Goal: Information Seeking & Learning: Learn about a topic

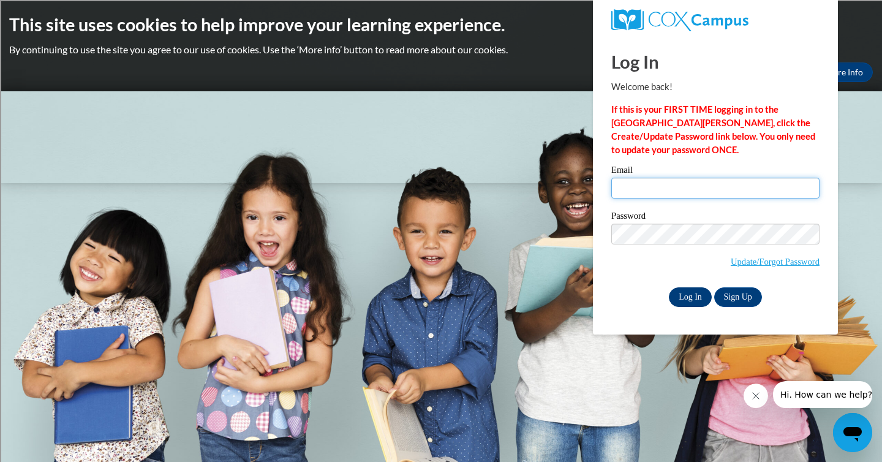
type input "mariano.escobedo@rusd.org"
click at [687, 295] on input "Log In" at bounding box center [690, 297] width 43 height 20
click at [511, 173] on body "This site uses cookies to help improve your learning experience. By continuing …" at bounding box center [441, 231] width 882 height 462
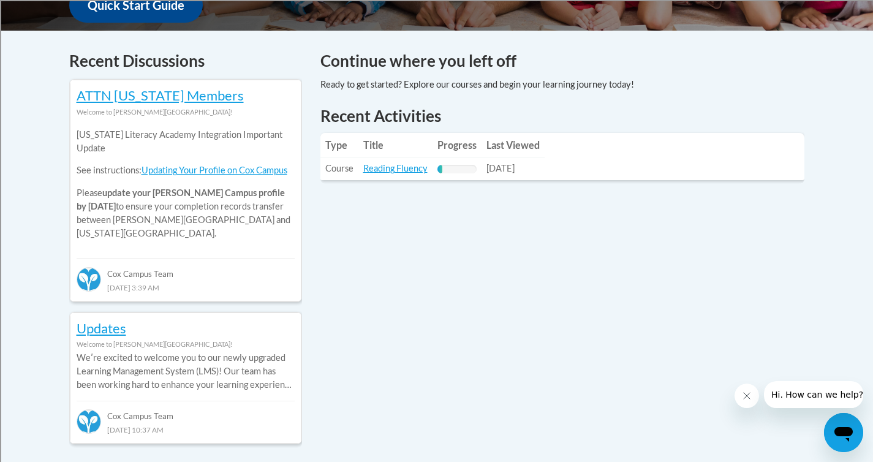
scroll to position [500, 0]
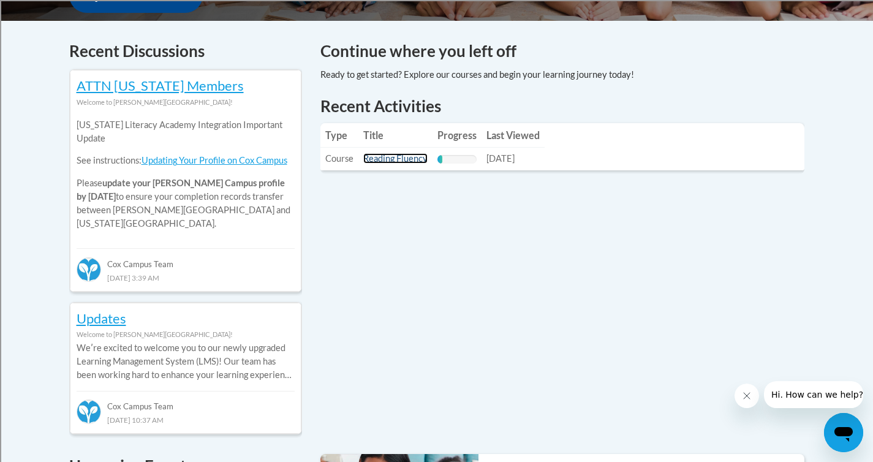
click at [393, 161] on link "Reading Fluency" at bounding box center [395, 158] width 64 height 10
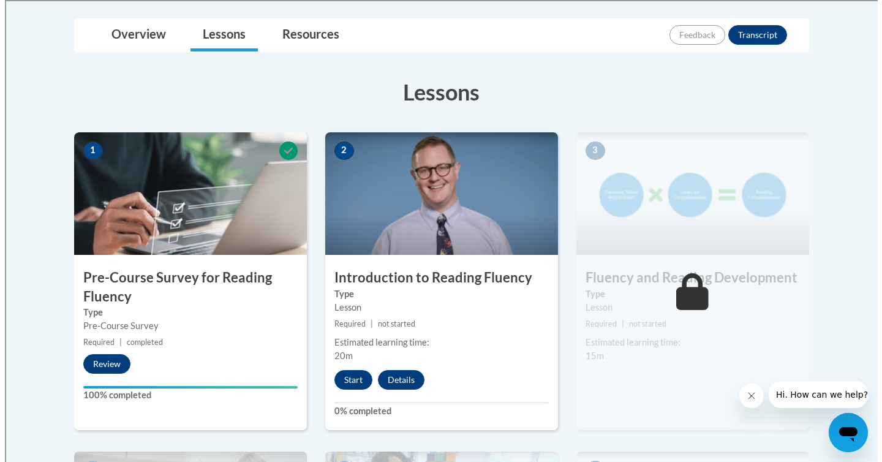
scroll to position [297, 0]
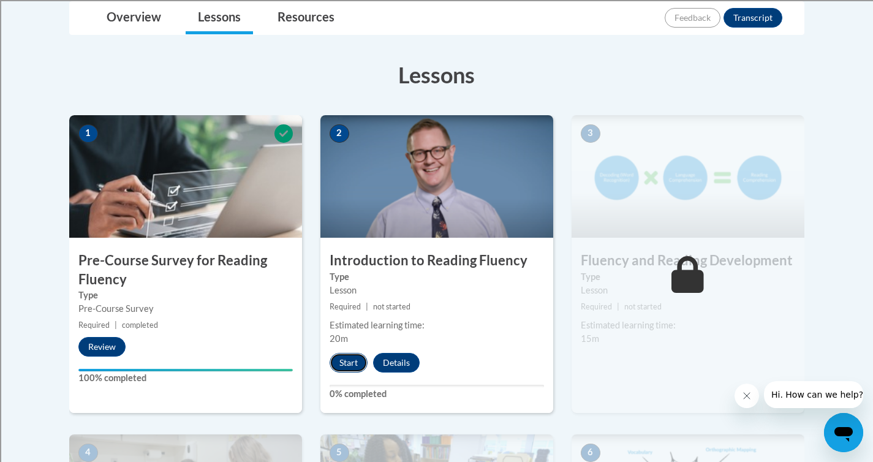
click at [346, 358] on button "Start" at bounding box center [349, 363] width 38 height 20
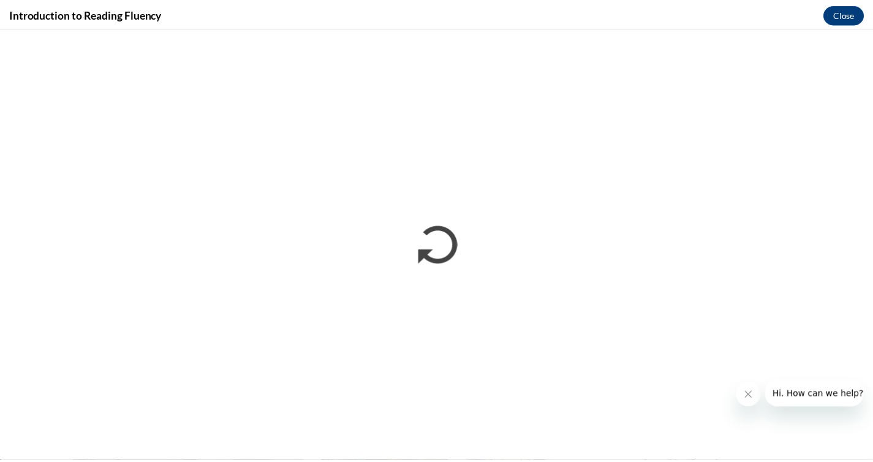
scroll to position [0, 0]
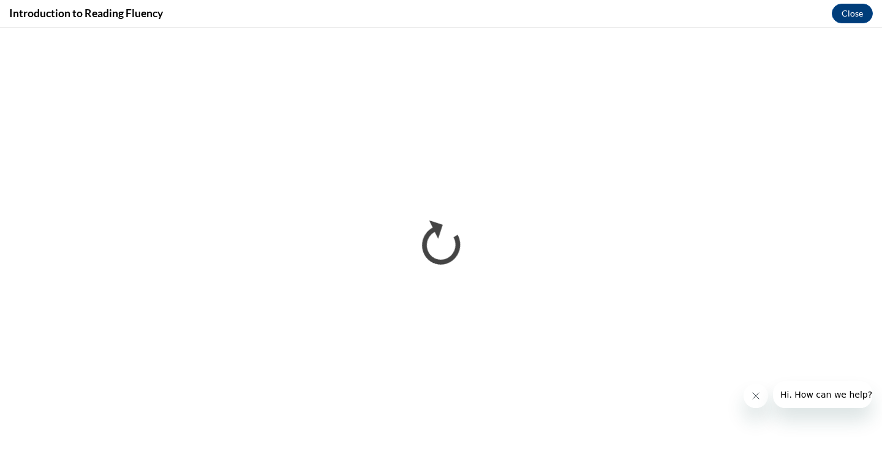
click at [757, 397] on icon "Close message from company" at bounding box center [756, 396] width 10 height 10
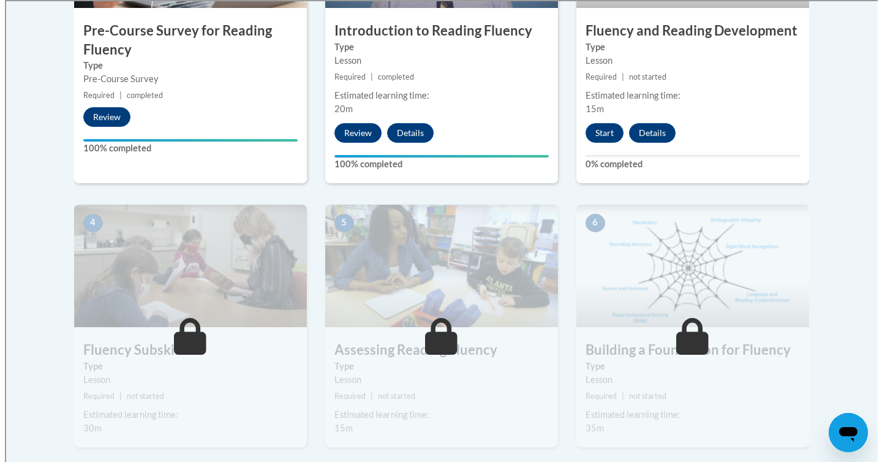
scroll to position [526, 0]
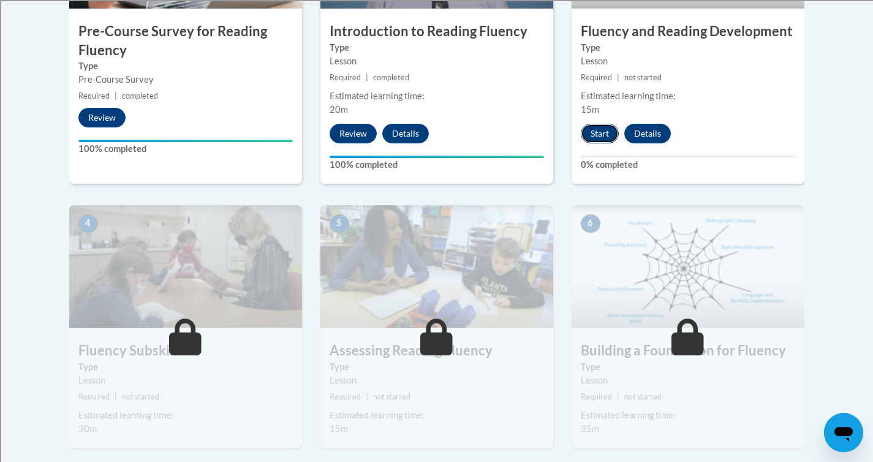
click at [604, 135] on button "Start" at bounding box center [600, 134] width 38 height 20
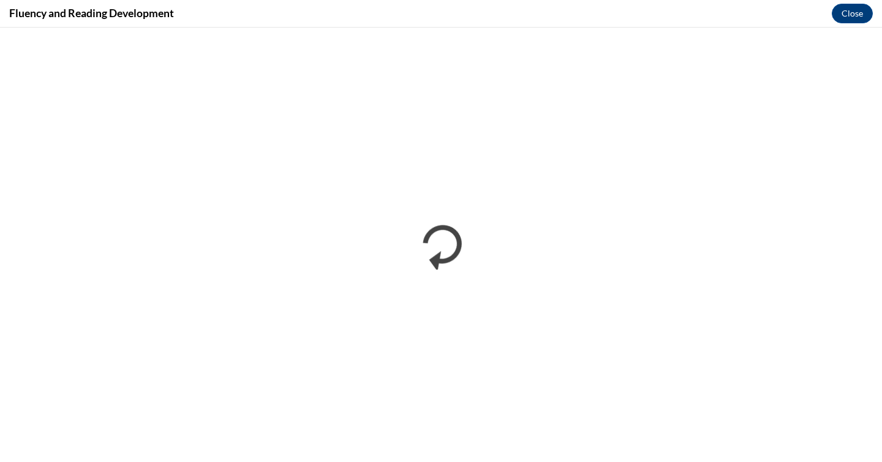
scroll to position [0, 0]
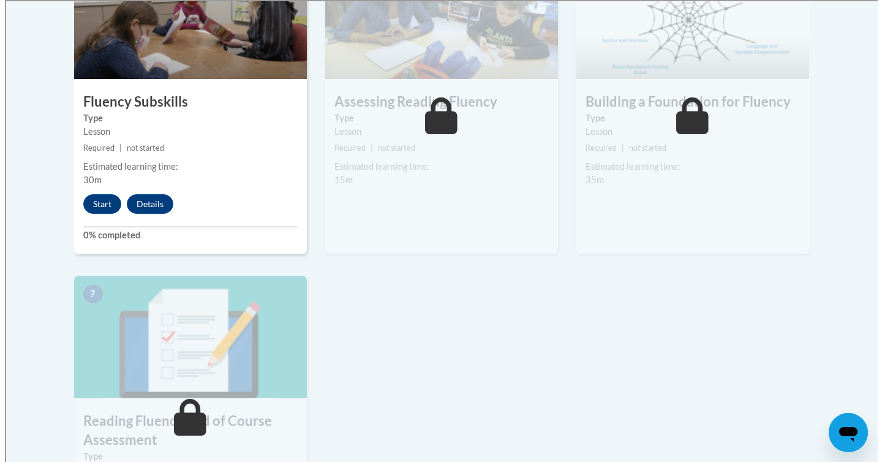
scroll to position [770, 0]
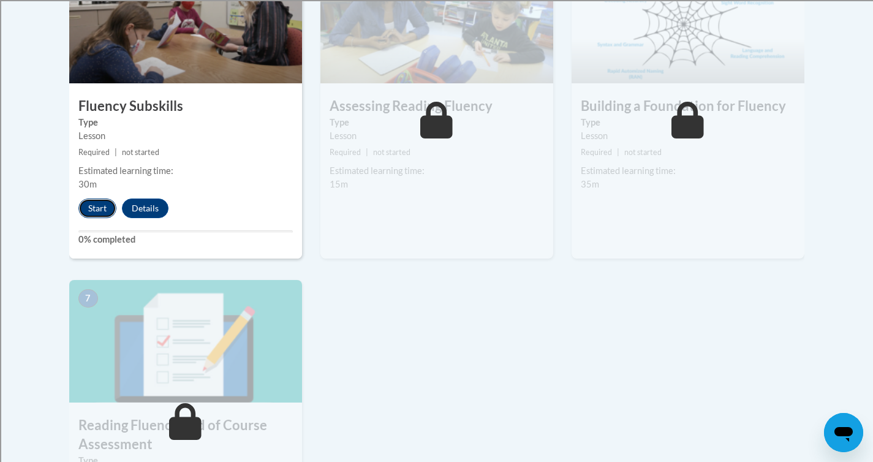
click at [92, 204] on button "Start" at bounding box center [97, 208] width 38 height 20
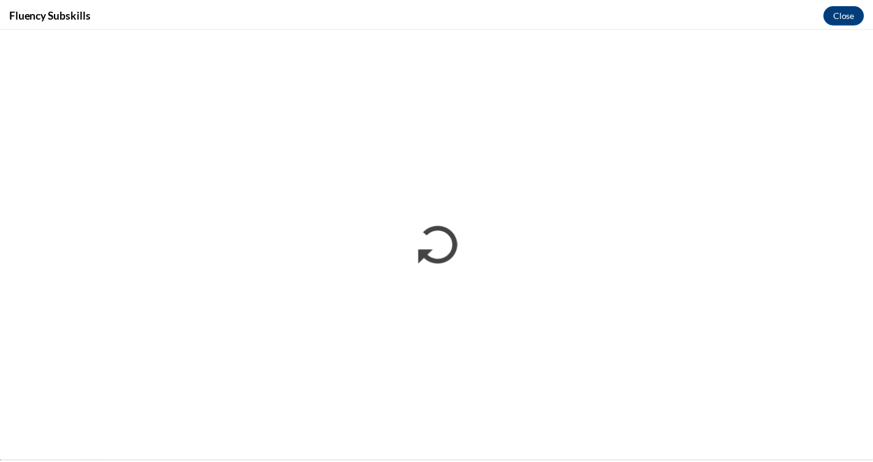
scroll to position [0, 0]
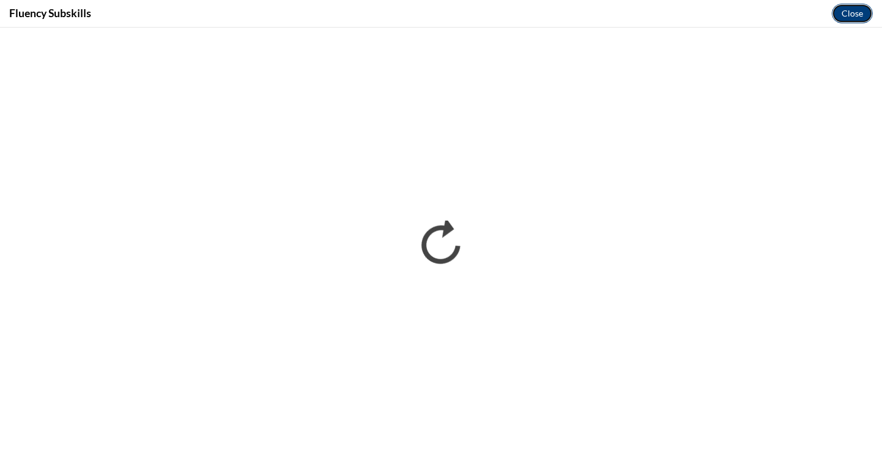
click at [850, 15] on button "Close" at bounding box center [852, 14] width 41 height 20
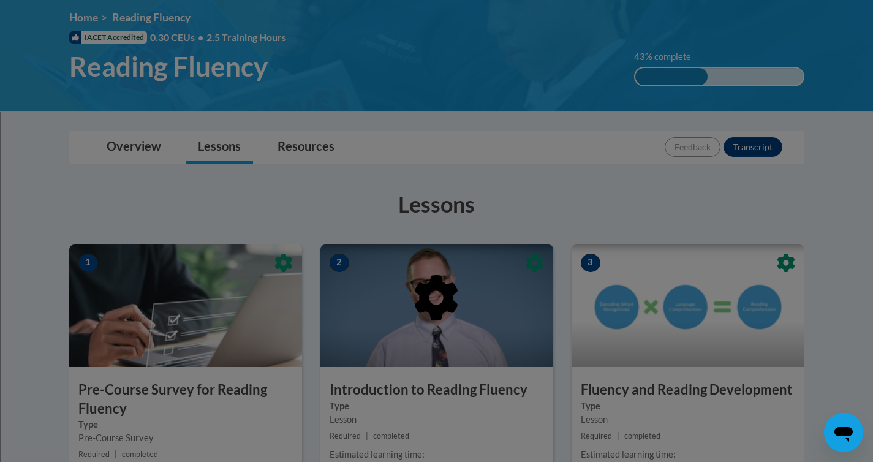
scroll to position [165, 0]
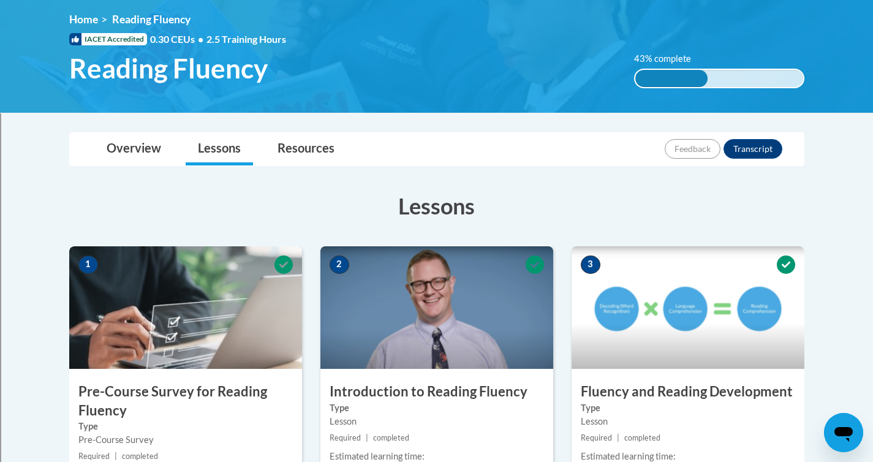
click at [399, 336] on img at bounding box center [436, 307] width 233 height 123
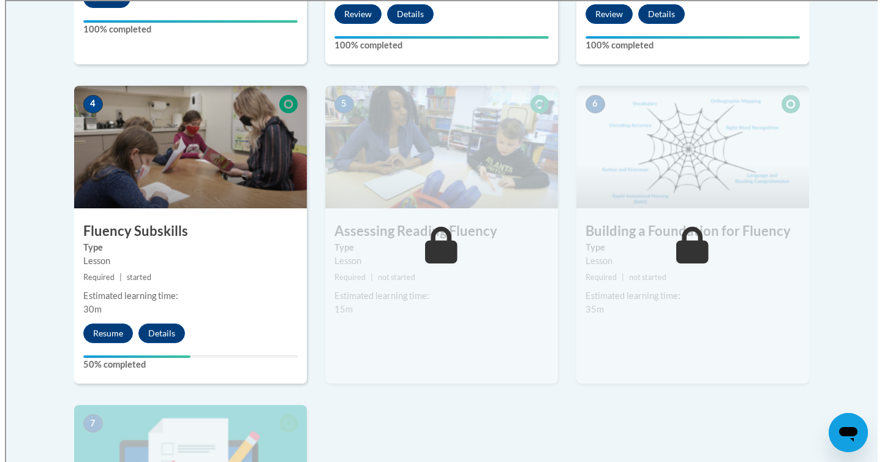
scroll to position [649, 0]
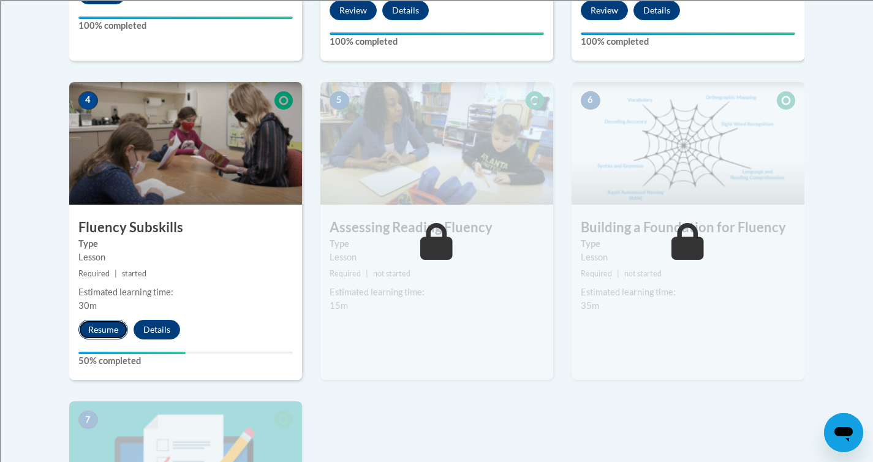
click at [107, 334] on button "Resume" at bounding box center [103, 330] width 50 height 20
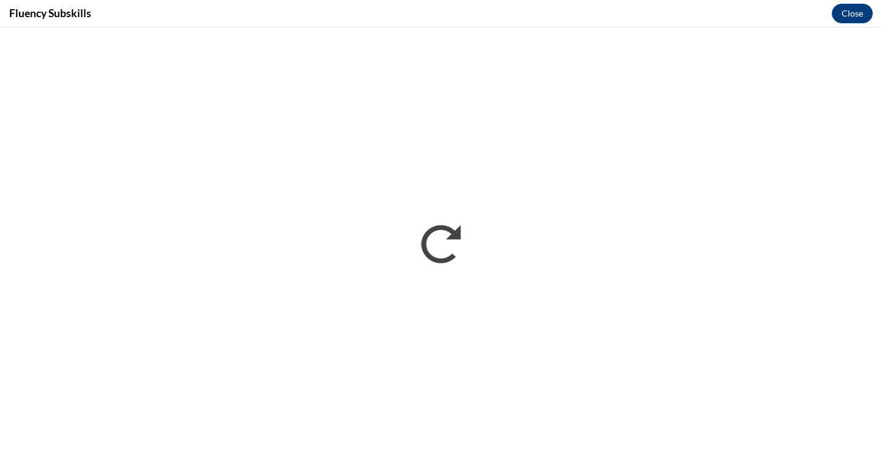
scroll to position [0, 0]
click at [860, 15] on button "Close" at bounding box center [852, 14] width 41 height 20
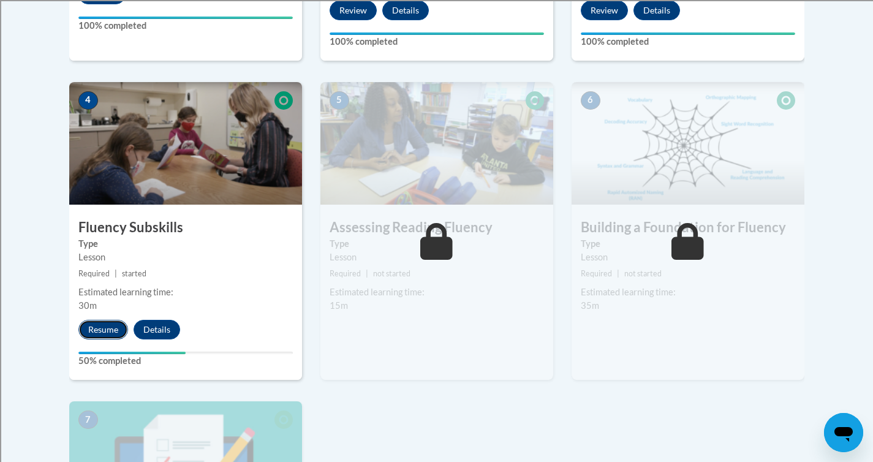
click at [97, 325] on button "Resume" at bounding box center [103, 330] width 50 height 20
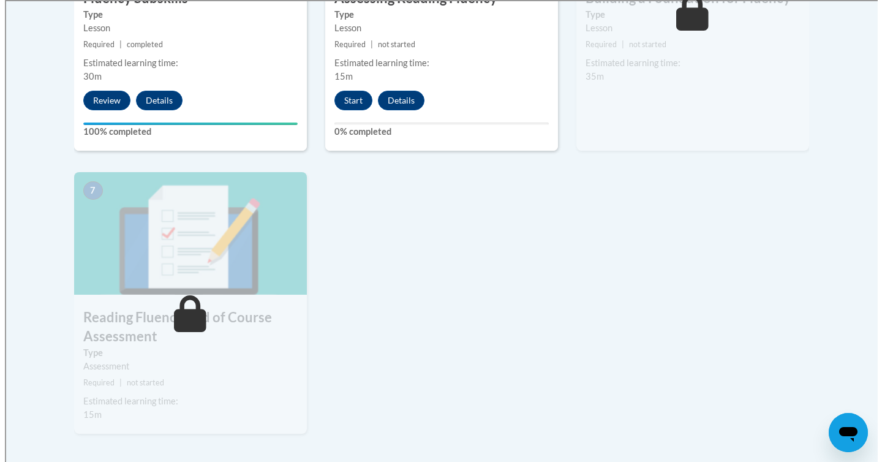
scroll to position [880, 0]
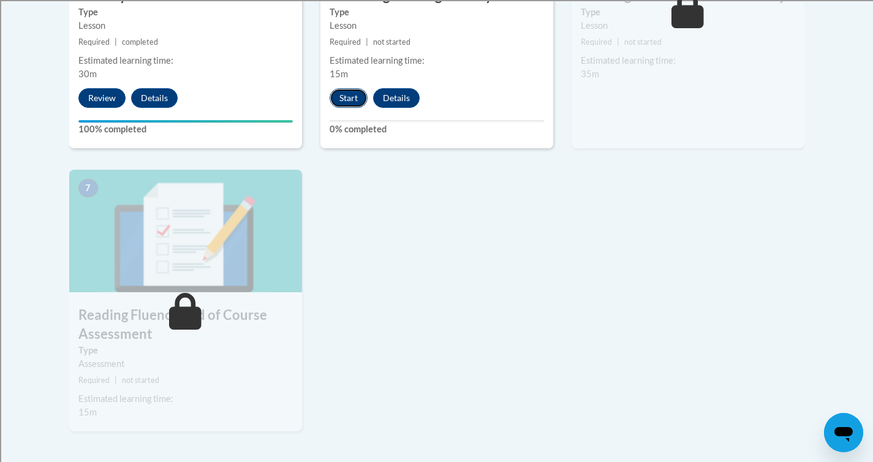
click at [350, 104] on button "Start" at bounding box center [349, 98] width 38 height 20
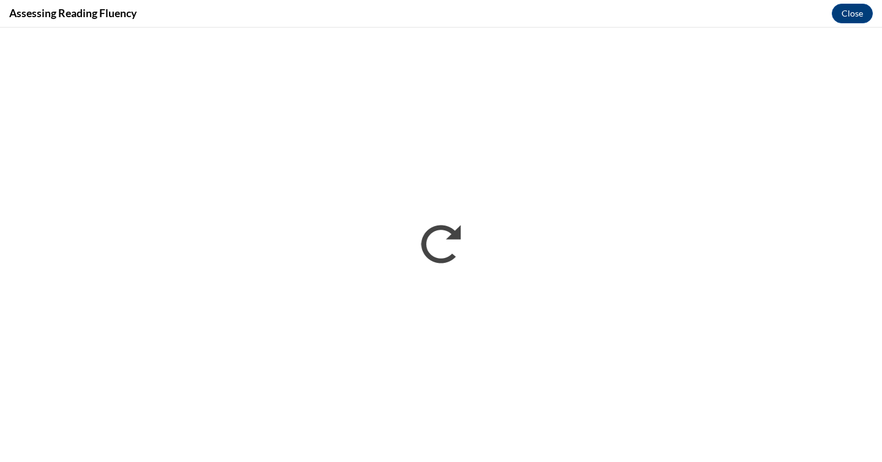
scroll to position [0, 0]
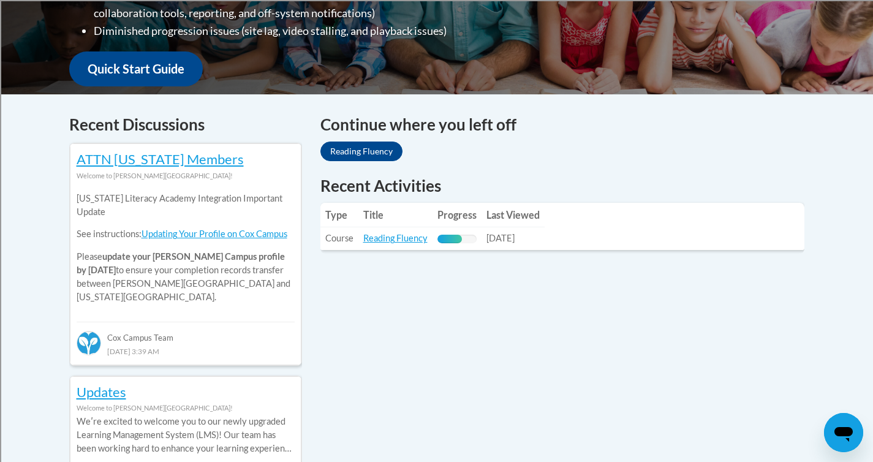
scroll to position [459, 0]
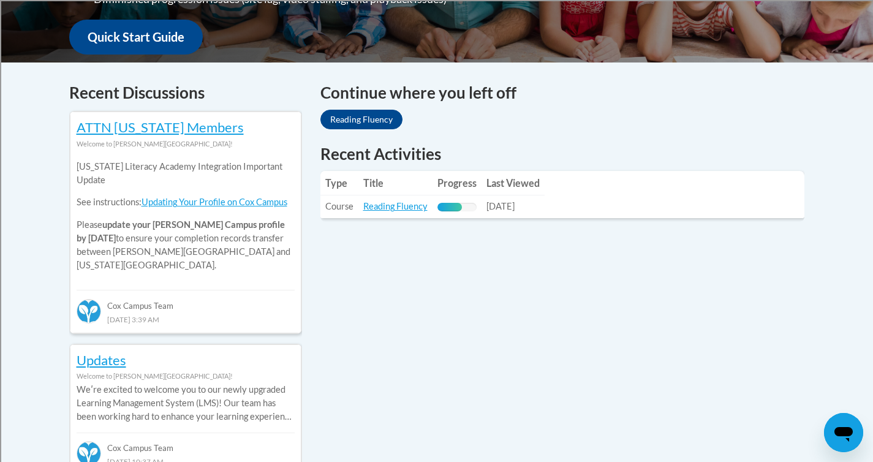
click at [392, 216] on td "Title: Reading Fluency" at bounding box center [395, 206] width 74 height 23
click at [393, 210] on link "Reading Fluency" at bounding box center [395, 206] width 64 height 10
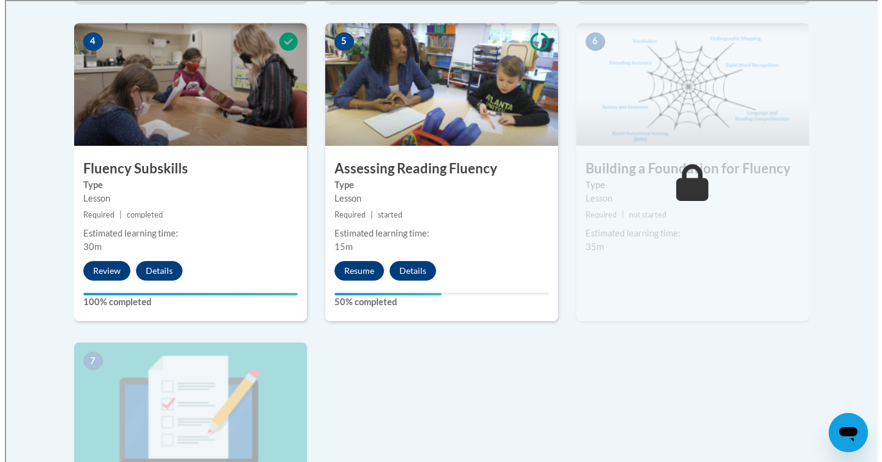
scroll to position [709, 0]
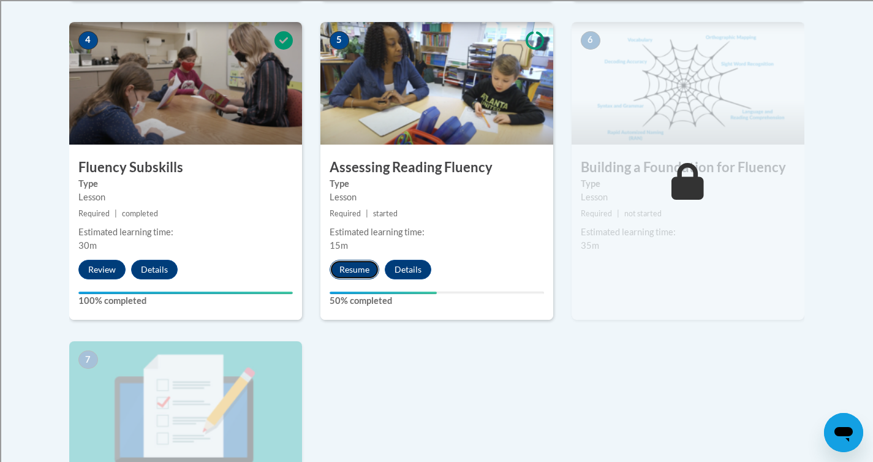
click at [357, 274] on button "Resume" at bounding box center [355, 270] width 50 height 20
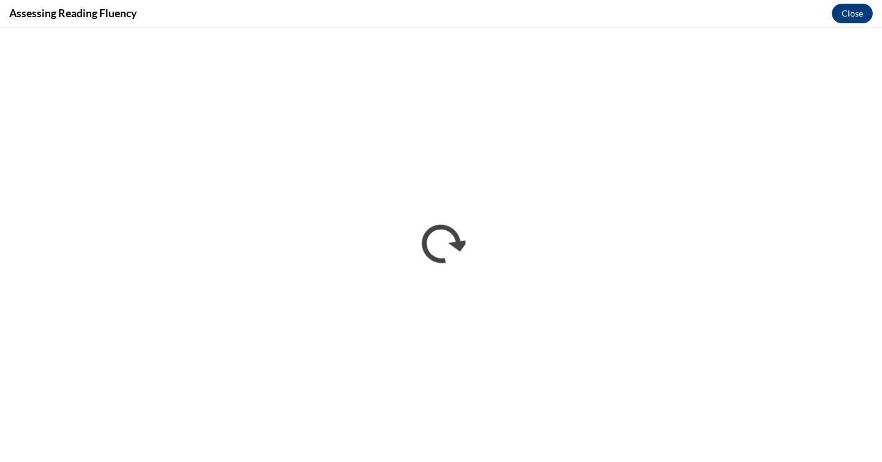
scroll to position [0, 0]
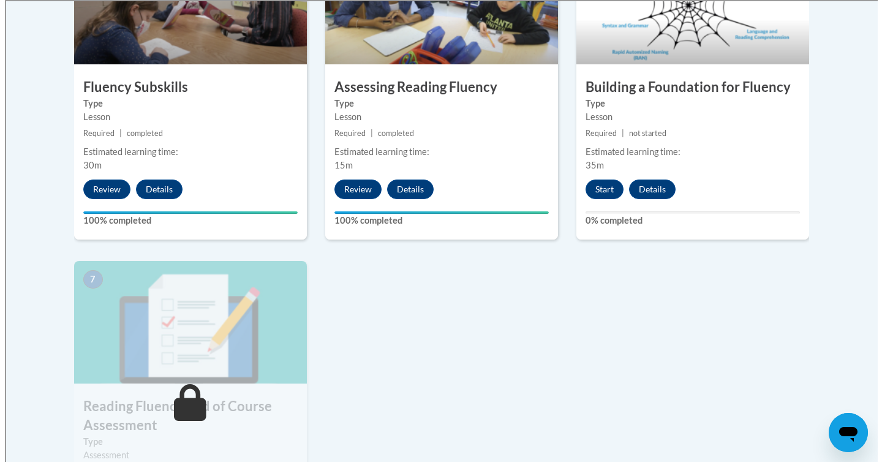
scroll to position [784, 0]
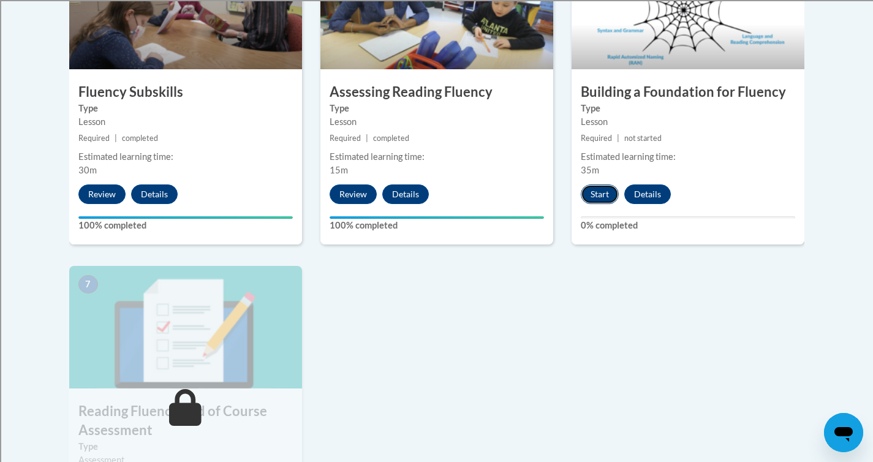
click at [599, 195] on button "Start" at bounding box center [600, 194] width 38 height 20
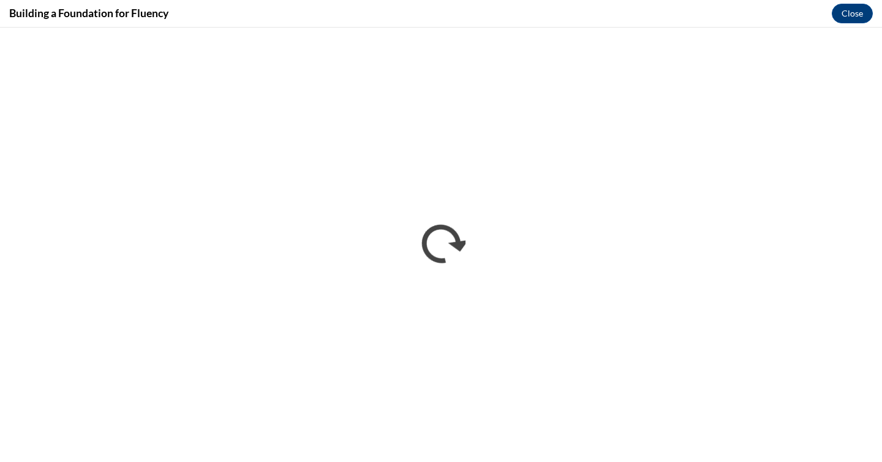
scroll to position [0, 0]
click at [392, 13] on div "Building a Foundation for Fluency Close" at bounding box center [441, 14] width 882 height 28
click at [624, 13] on div "Building a Foundation for Fluency Close" at bounding box center [441, 14] width 882 height 28
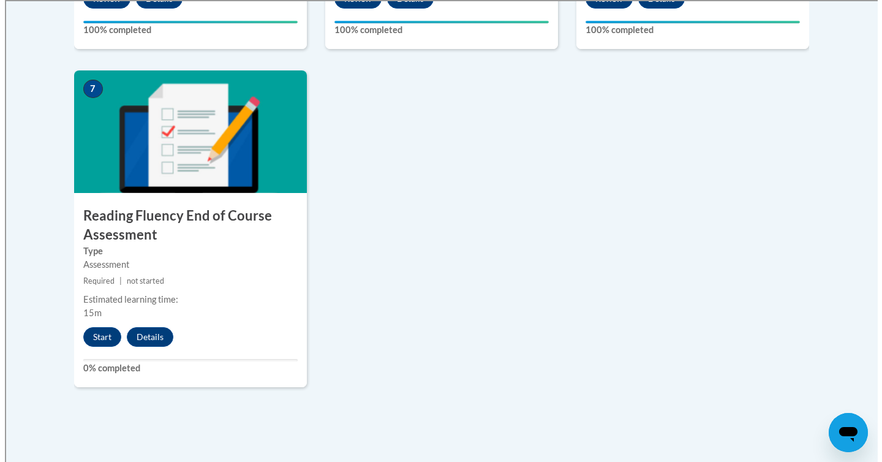
scroll to position [981, 0]
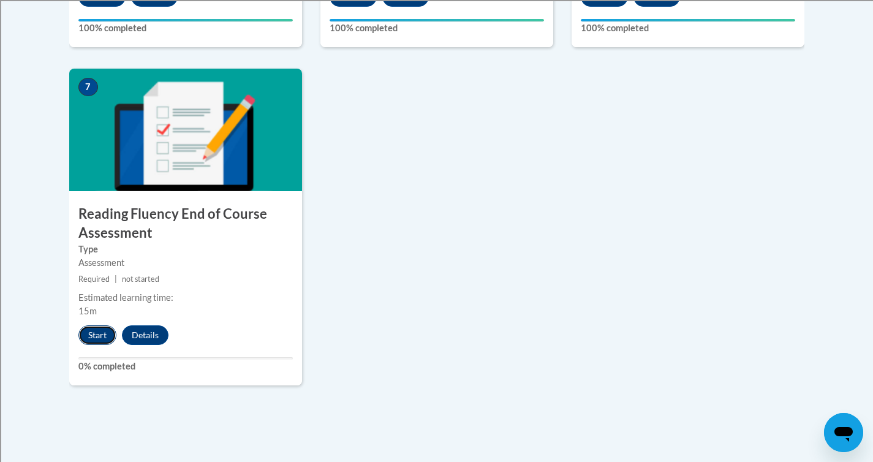
click at [107, 334] on button "Start" at bounding box center [97, 335] width 38 height 20
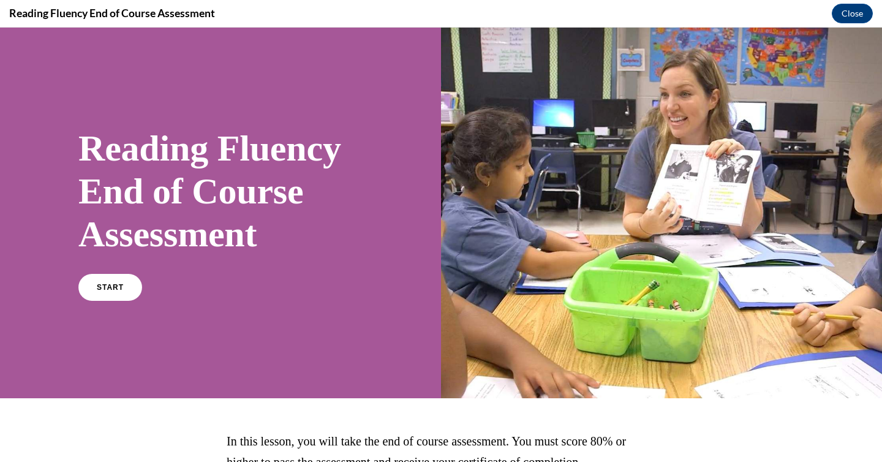
scroll to position [0, 0]
click at [111, 289] on span "START" at bounding box center [110, 287] width 28 height 9
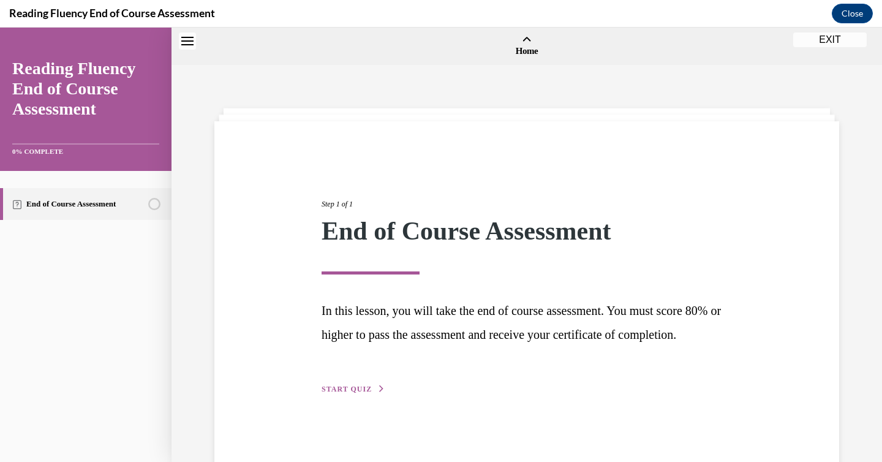
scroll to position [38, 0]
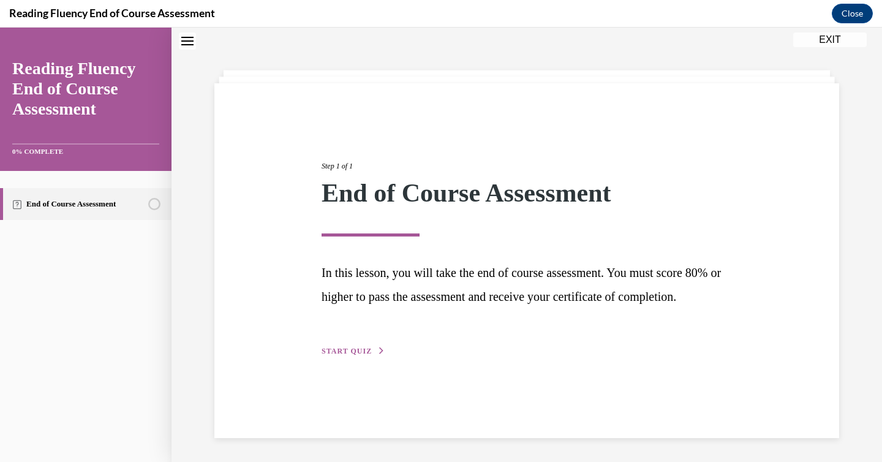
click at [334, 358] on div "Step 1 of 1 End of Course Assessment In this lesson, you will take the end of c…" at bounding box center [526, 244] width 429 height 225
click at [336, 355] on span "START QUIZ" at bounding box center [347, 351] width 50 height 9
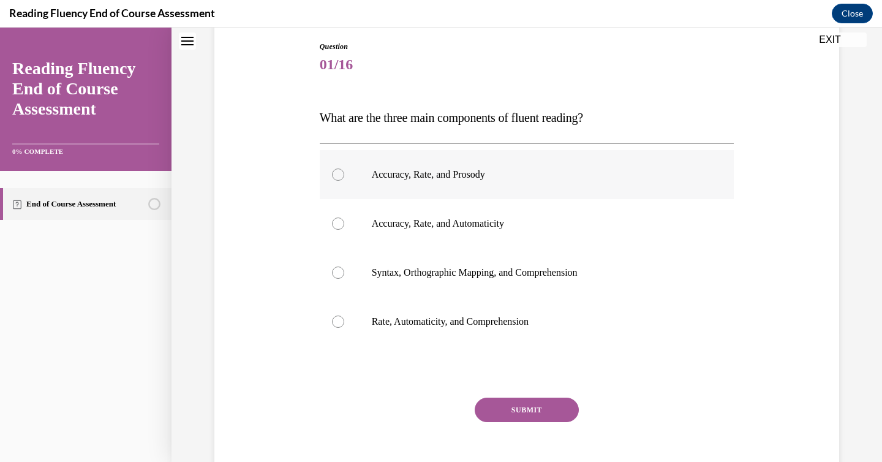
scroll to position [132, 0]
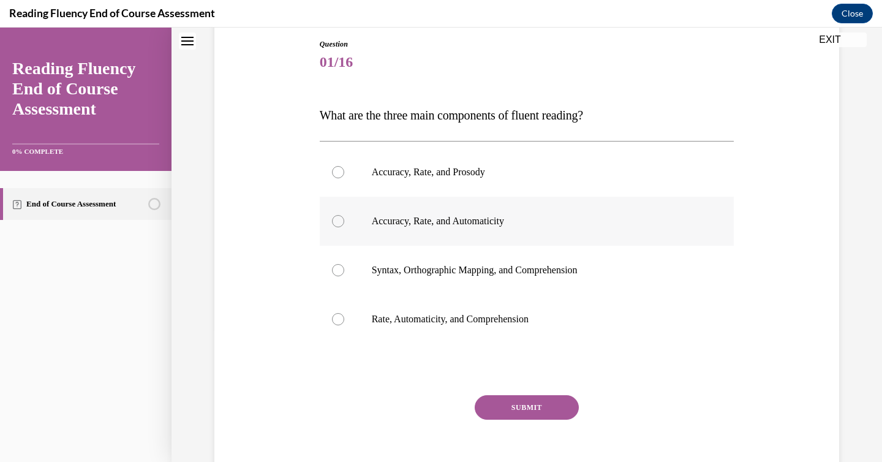
click at [332, 222] on div at bounding box center [338, 221] width 12 height 12
click at [332, 222] on input "Accuracy, Rate, and Automaticity" at bounding box center [338, 221] width 12 height 12
radio input "true"
click at [332, 176] on div at bounding box center [338, 172] width 12 height 12
click at [332, 176] on input "Accuracy, Rate, and Prosody" at bounding box center [338, 172] width 12 height 12
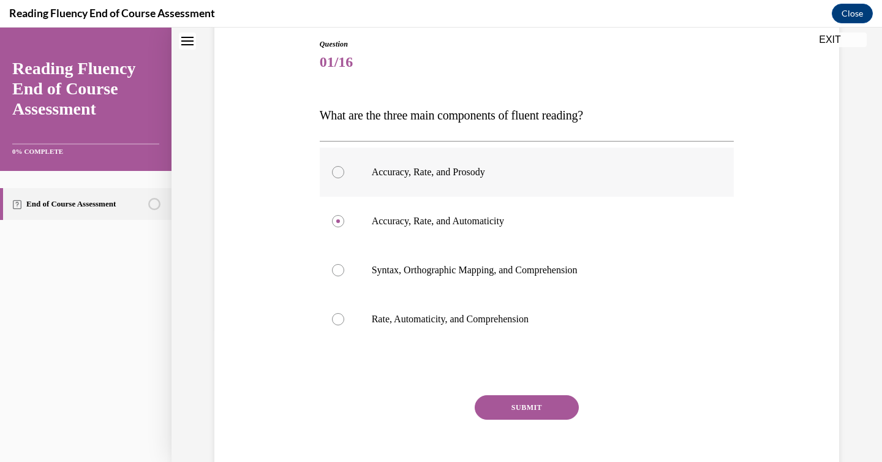
radio input "true"
click at [529, 410] on button "SUBMIT" at bounding box center [527, 407] width 104 height 25
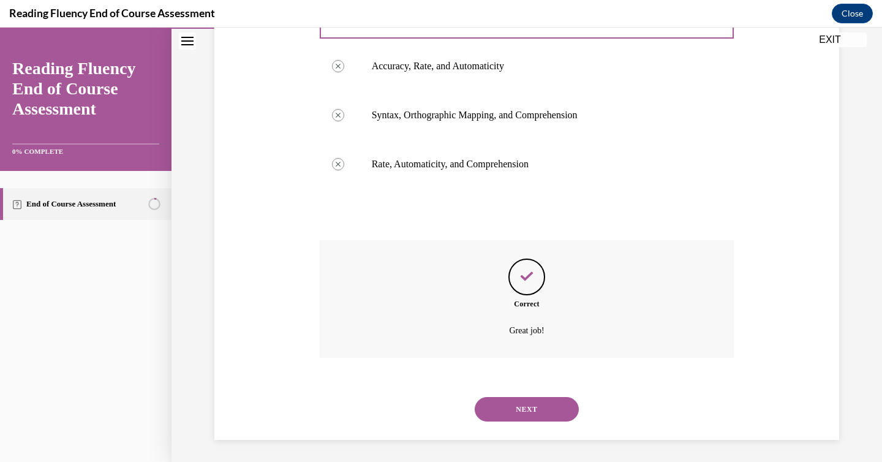
scroll to position [289, 0]
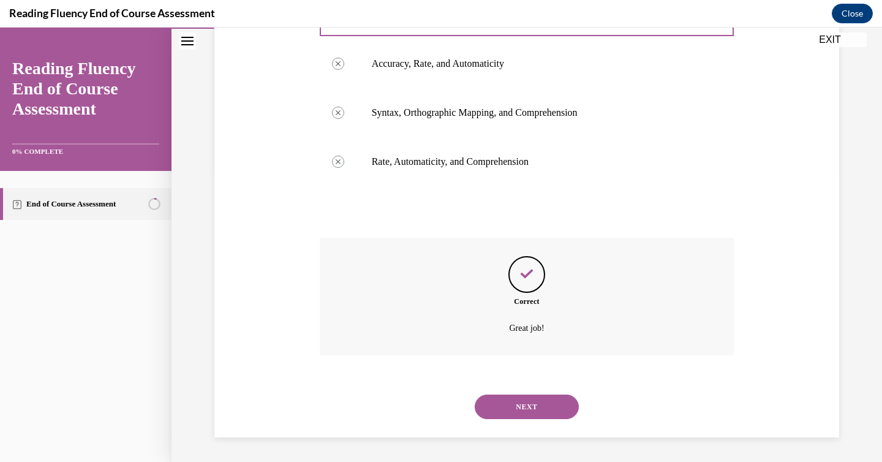
click at [523, 402] on button "NEXT" at bounding box center [527, 407] width 104 height 25
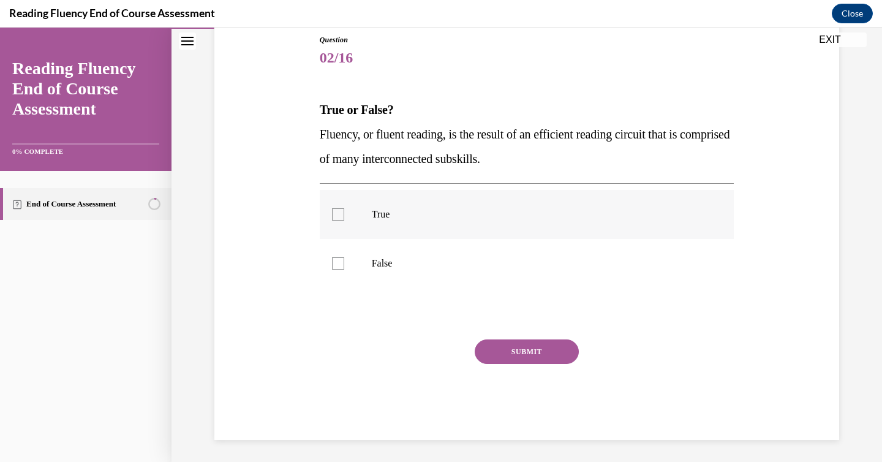
click at [327, 215] on label "True" at bounding box center [527, 214] width 415 height 49
click at [332, 215] on input "True" at bounding box center [338, 214] width 12 height 12
checkbox input "true"
click at [509, 357] on button "SUBMIT" at bounding box center [527, 351] width 104 height 25
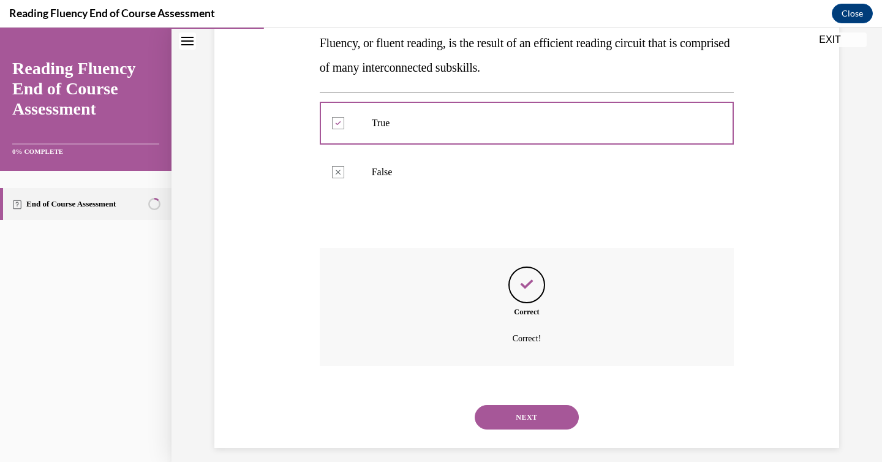
scroll to position [238, 0]
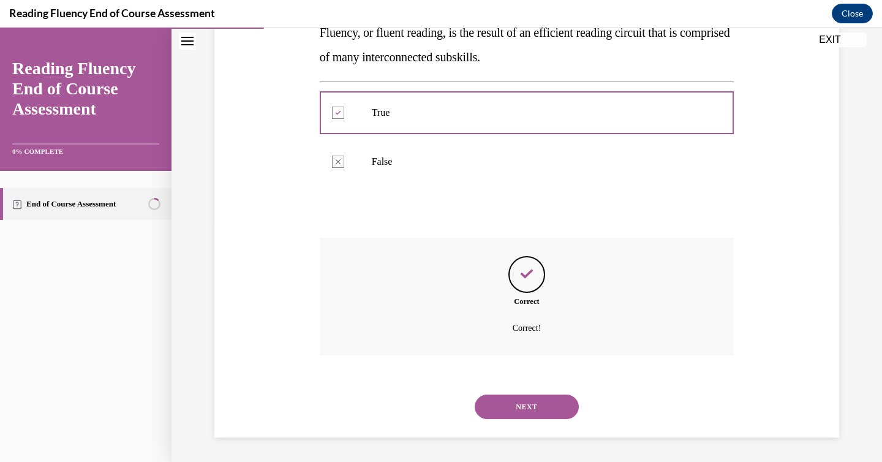
click at [515, 404] on button "NEXT" at bounding box center [527, 407] width 104 height 25
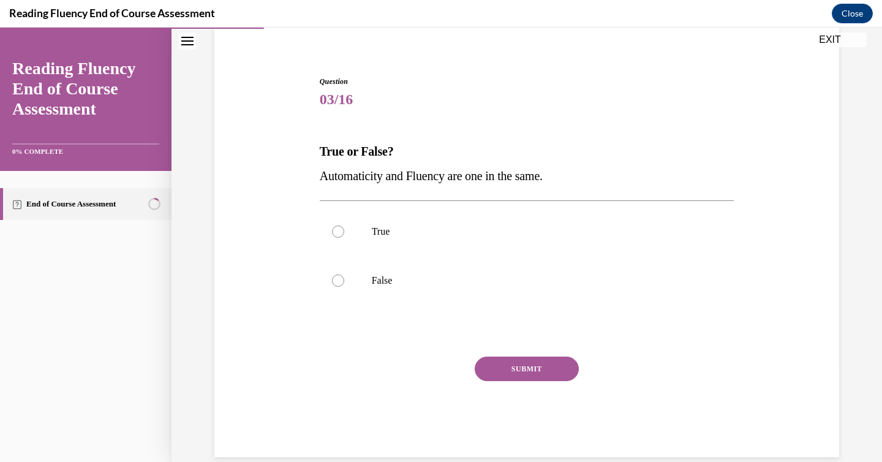
scroll to position [114, 0]
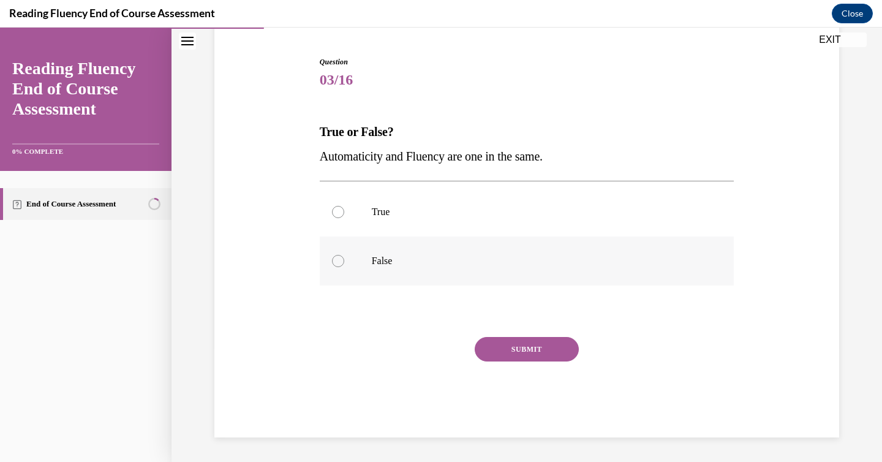
click at [334, 263] on div at bounding box center [338, 261] width 12 height 12
click at [334, 263] on input "False" at bounding box center [338, 261] width 12 height 12
radio input "true"
click at [514, 346] on button "SUBMIT" at bounding box center [527, 349] width 104 height 25
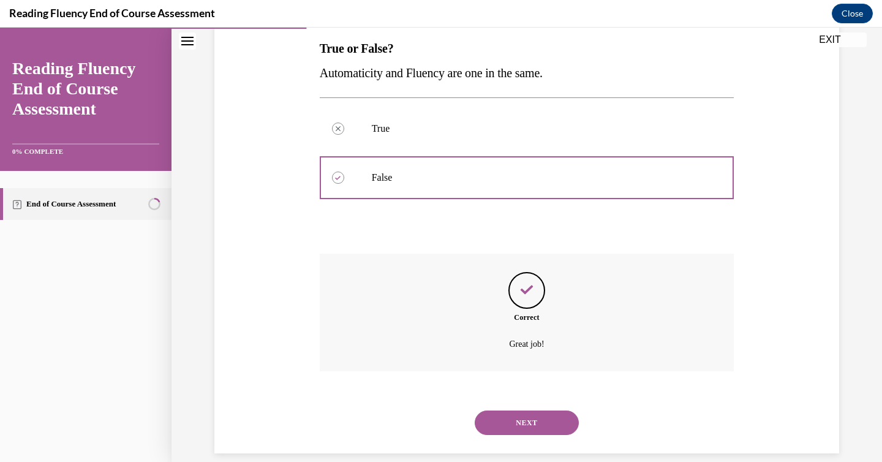
scroll to position [213, 0]
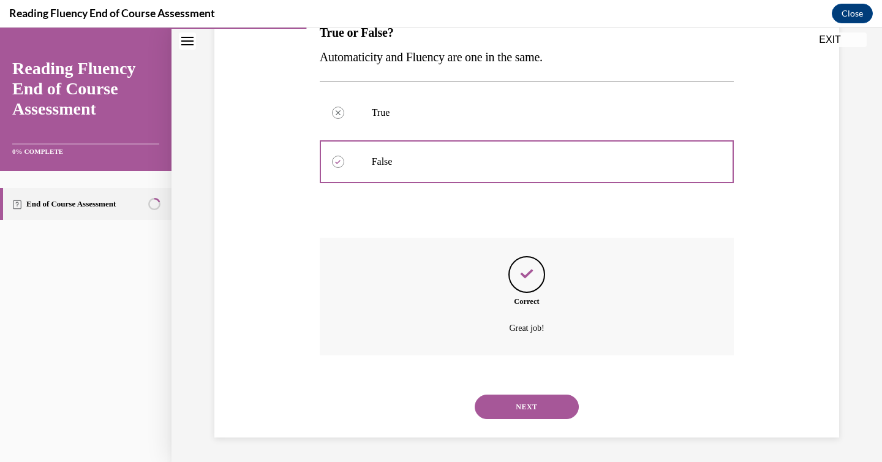
click at [519, 403] on button "NEXT" at bounding box center [527, 407] width 104 height 25
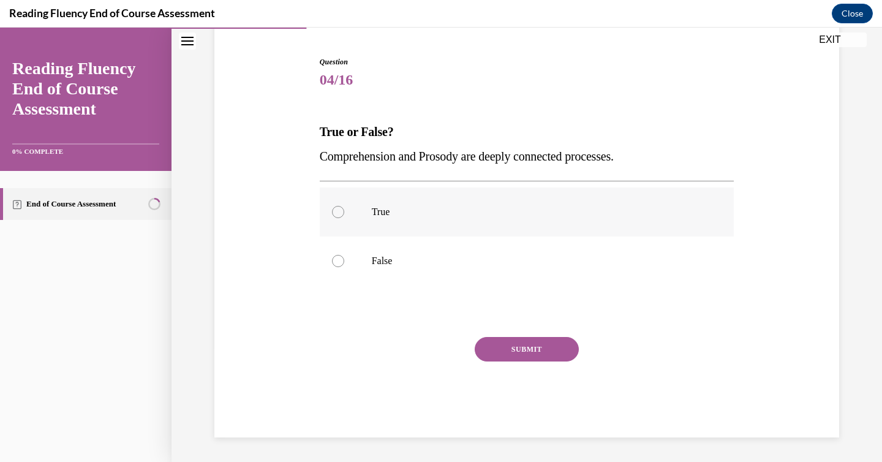
click at [332, 212] on div at bounding box center [338, 212] width 12 height 12
click at [332, 212] on input "True" at bounding box center [338, 212] width 12 height 12
radio input "true"
click at [521, 342] on button "SUBMIT" at bounding box center [527, 349] width 104 height 25
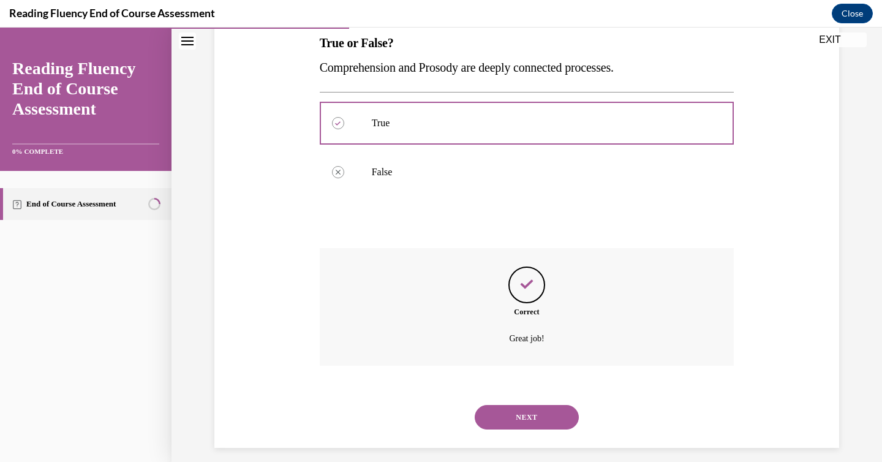
scroll to position [213, 0]
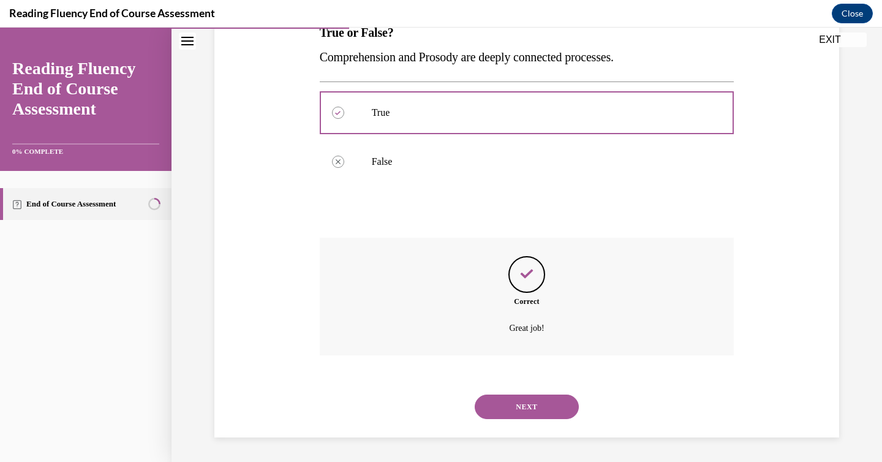
click at [516, 408] on button "NEXT" at bounding box center [527, 407] width 104 height 25
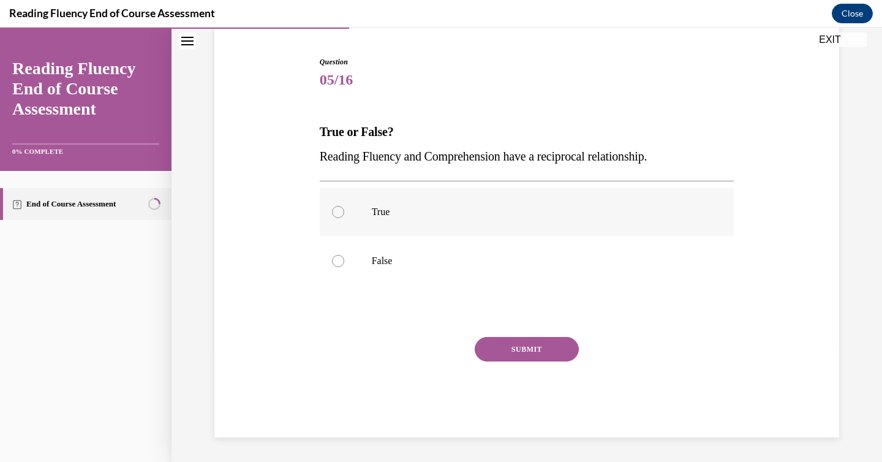
click at [335, 205] on label "True" at bounding box center [527, 211] width 415 height 49
click at [335, 206] on input "True" at bounding box center [338, 212] width 12 height 12
radio input "true"
click at [540, 346] on button "SUBMIT" at bounding box center [527, 349] width 104 height 25
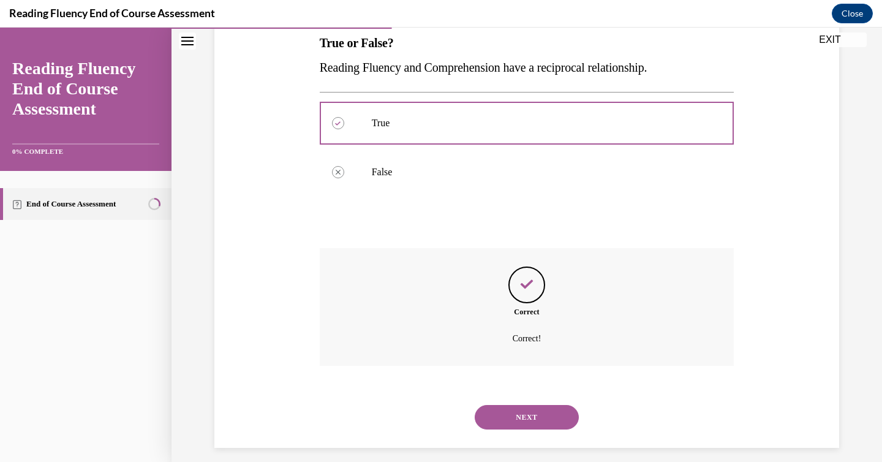
scroll to position [213, 0]
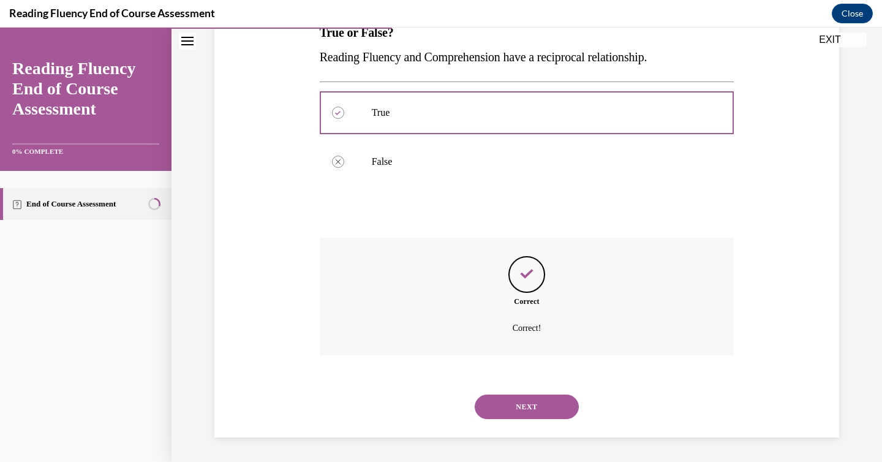
click at [527, 408] on button "NEXT" at bounding box center [527, 407] width 104 height 25
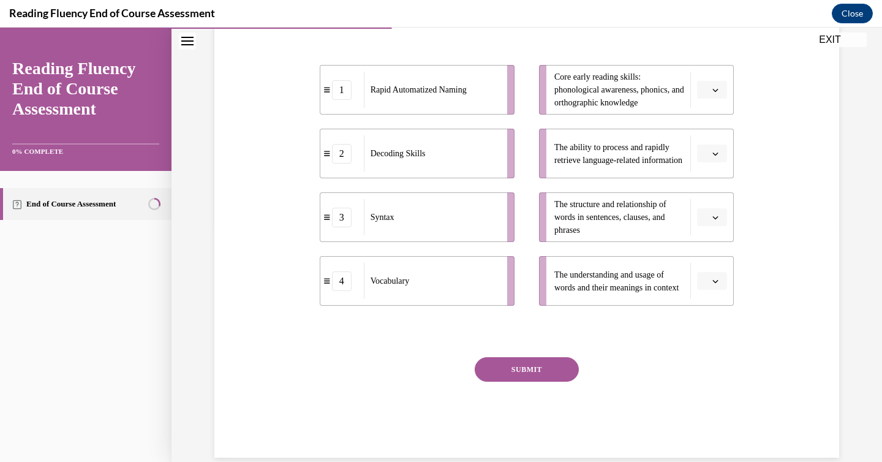
scroll to position [233, 0]
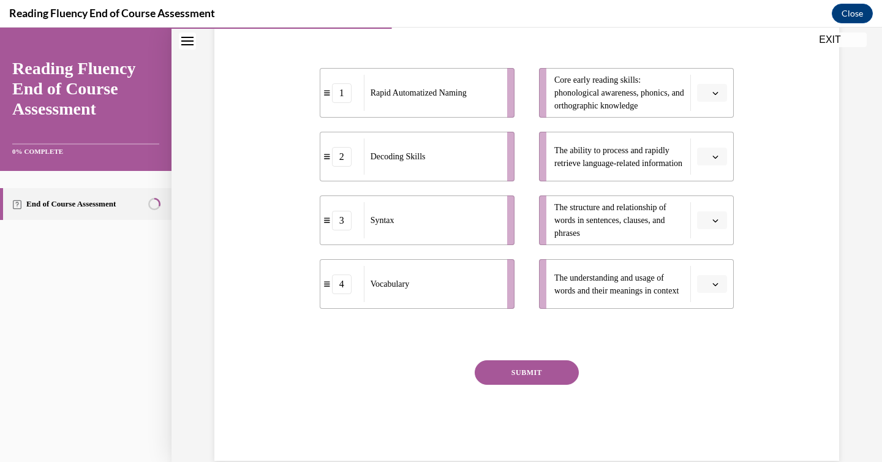
click at [712, 160] on icon "button" at bounding box center [715, 157] width 6 height 6
click at [706, 233] on div "1" at bounding box center [706, 233] width 31 height 25
click at [711, 97] on span "button" at bounding box center [715, 93] width 9 height 9
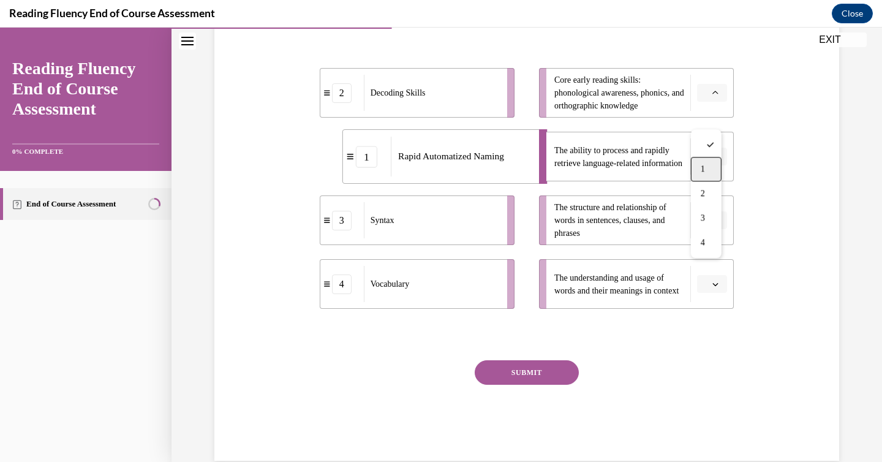
click at [706, 171] on div "1" at bounding box center [706, 169] width 31 height 25
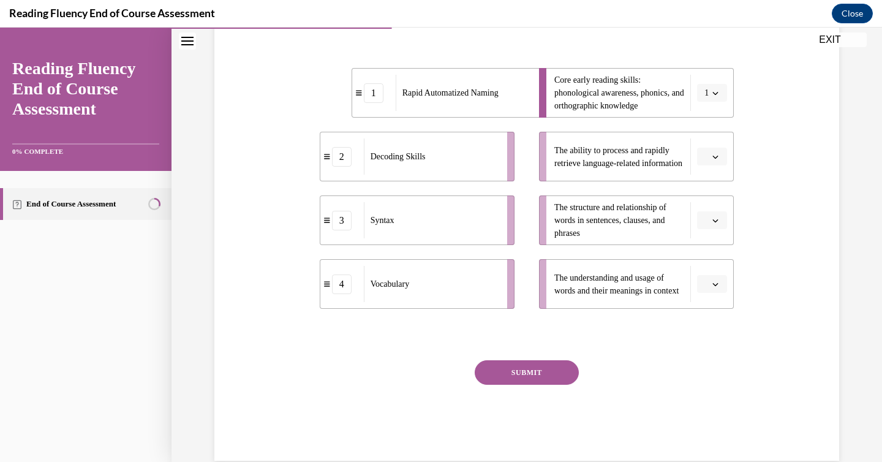
click at [711, 225] on span "button" at bounding box center [715, 220] width 9 height 9
click at [704, 346] on span "3" at bounding box center [703, 346] width 4 height 10
click at [712, 160] on icon "button" at bounding box center [715, 157] width 6 height 6
click at [704, 230] on span "1" at bounding box center [703, 233] width 4 height 10
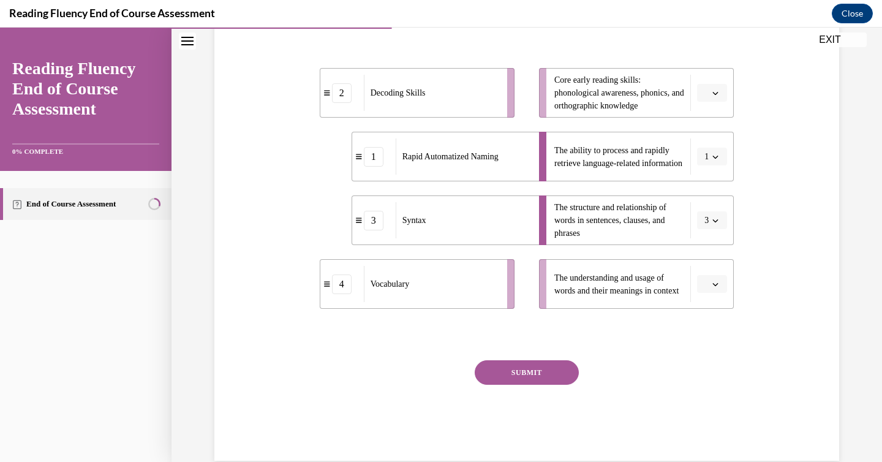
click at [711, 97] on span "button" at bounding box center [715, 93] width 9 height 9
click at [700, 194] on div "2" at bounding box center [706, 193] width 31 height 25
click at [715, 289] on span "button" at bounding box center [715, 284] width 9 height 9
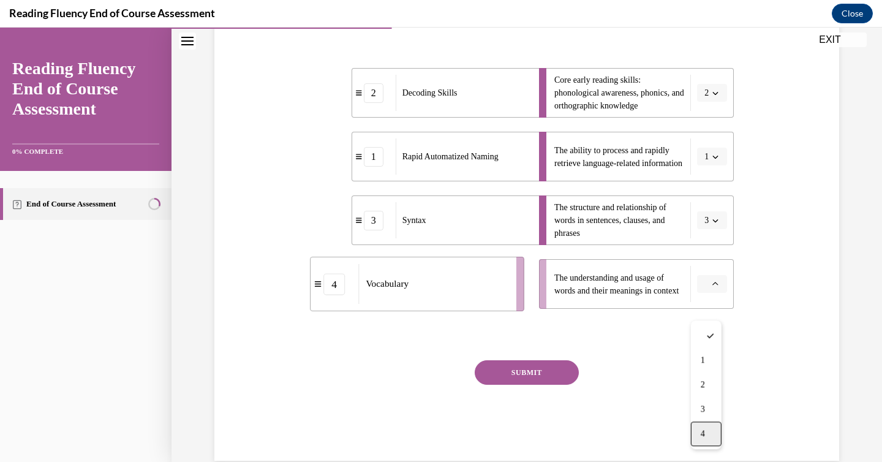
click at [697, 431] on div "4" at bounding box center [706, 433] width 31 height 25
click at [507, 385] on button "SUBMIT" at bounding box center [527, 372] width 104 height 25
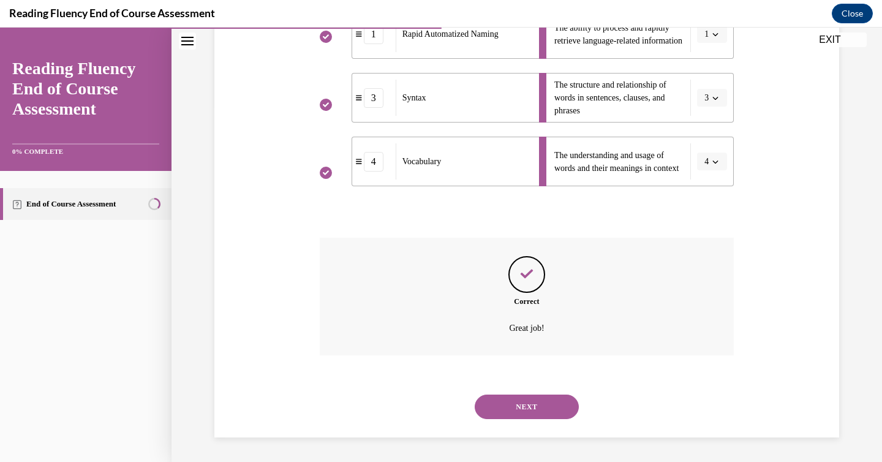
scroll to position [380, 0]
click at [523, 404] on button "NEXT" at bounding box center [527, 407] width 104 height 25
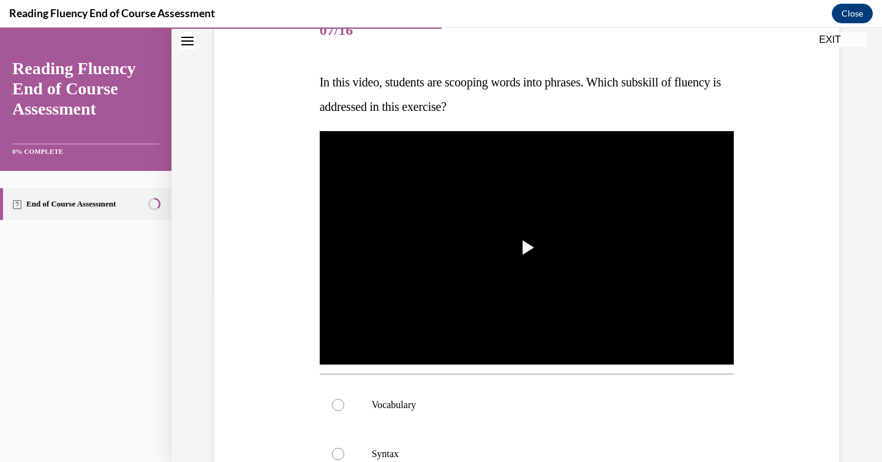
scroll to position [176, 0]
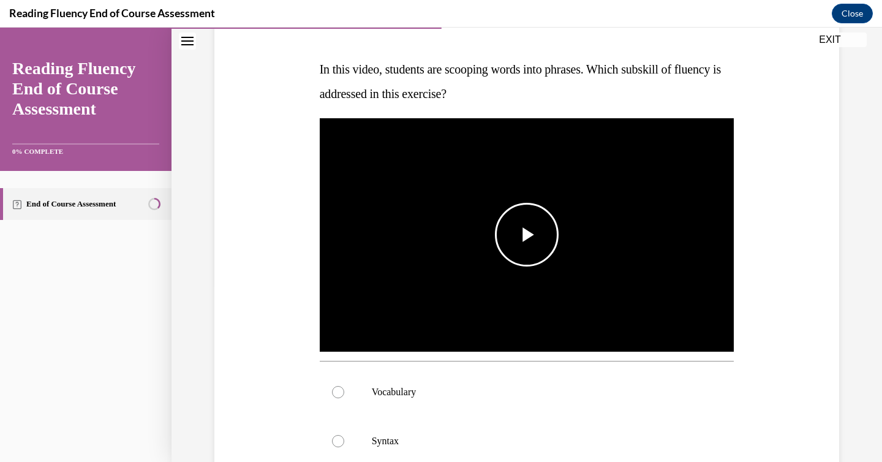
click at [527, 235] on span "Video player" at bounding box center [527, 235] width 0 height 0
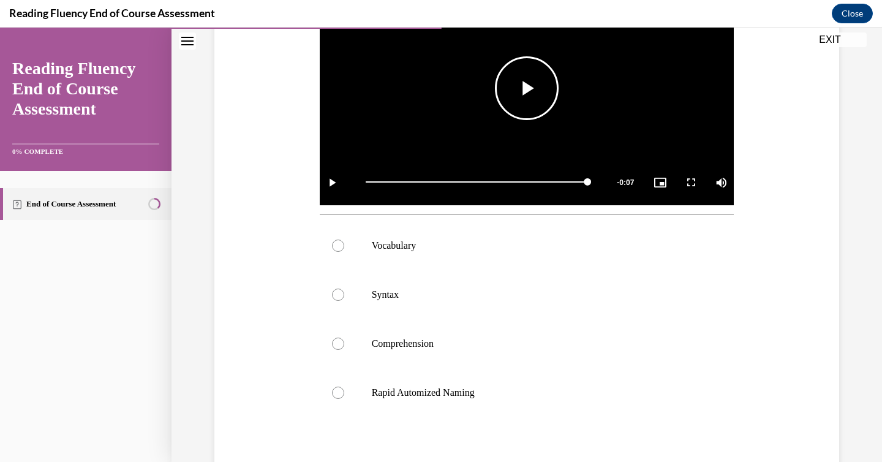
scroll to position [318, 0]
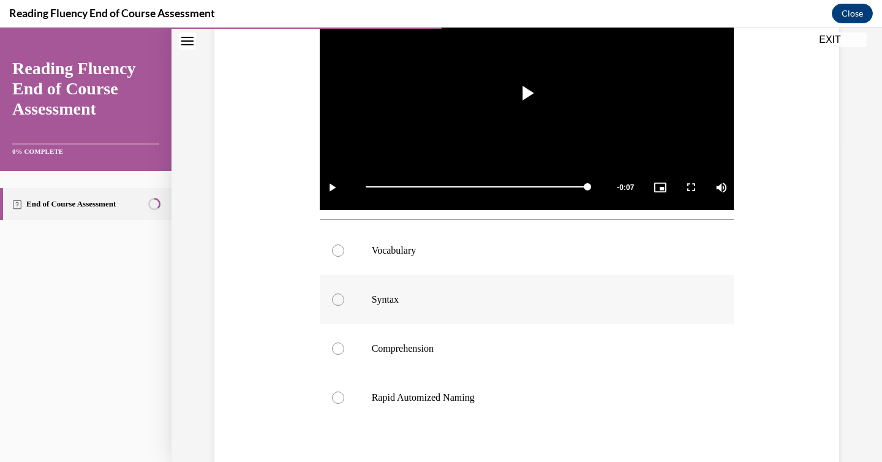
click at [338, 298] on div at bounding box center [338, 299] width 12 height 12
click at [338, 298] on input "Syntax" at bounding box center [338, 299] width 12 height 12
radio input "true"
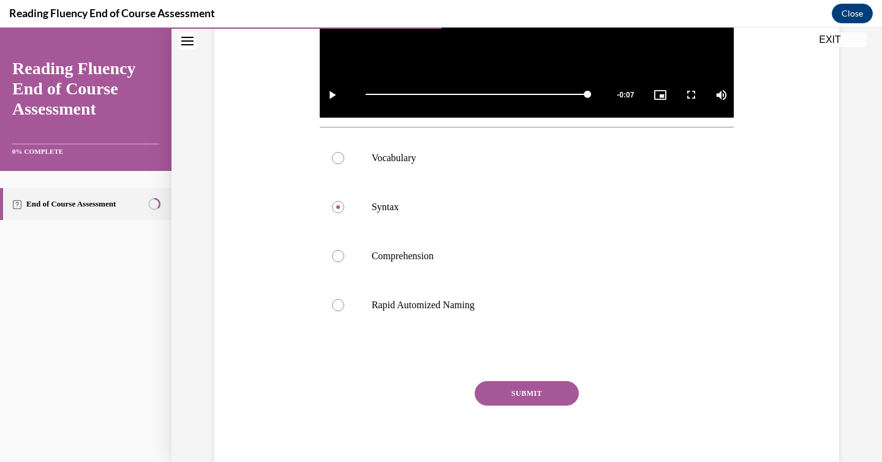
scroll to position [454, 0]
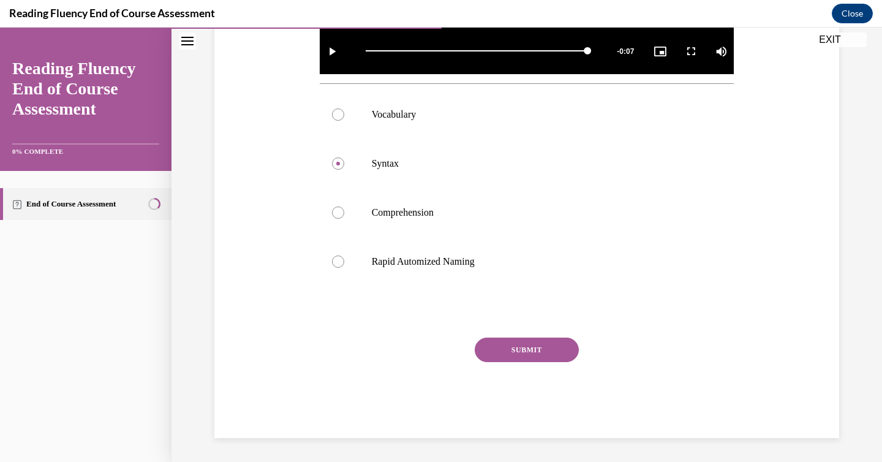
click at [550, 353] on button "SUBMIT" at bounding box center [527, 350] width 104 height 25
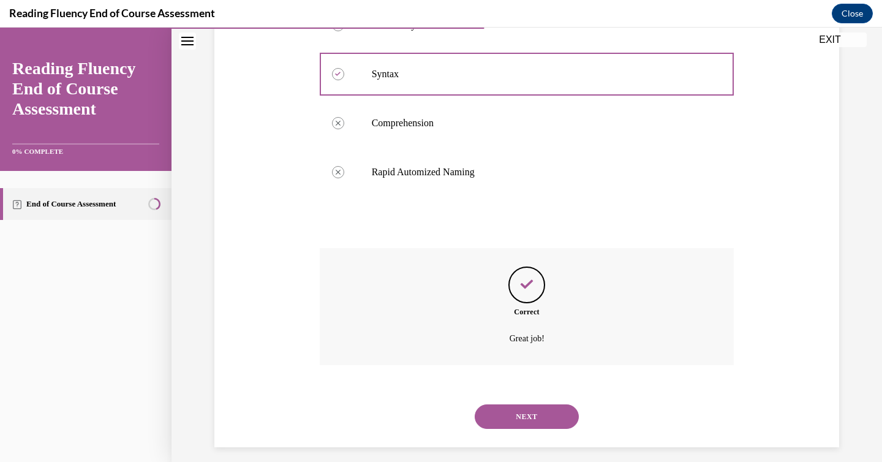
scroll to position [553, 0]
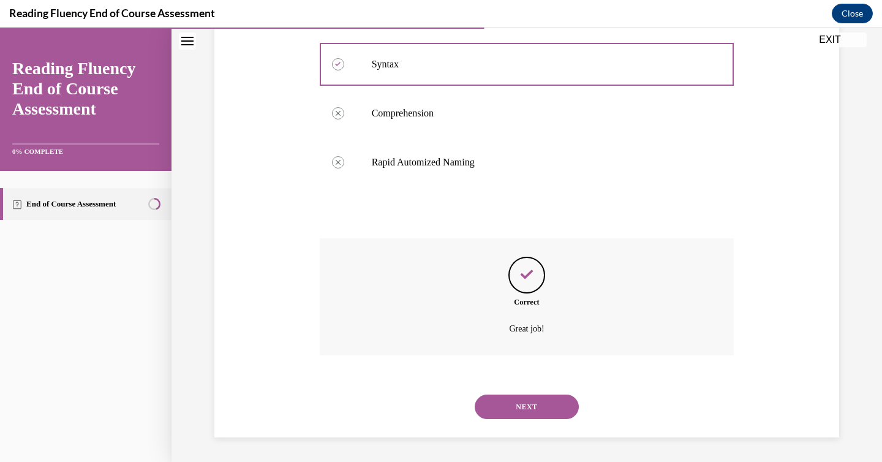
click at [532, 407] on button "NEXT" at bounding box center [527, 407] width 104 height 25
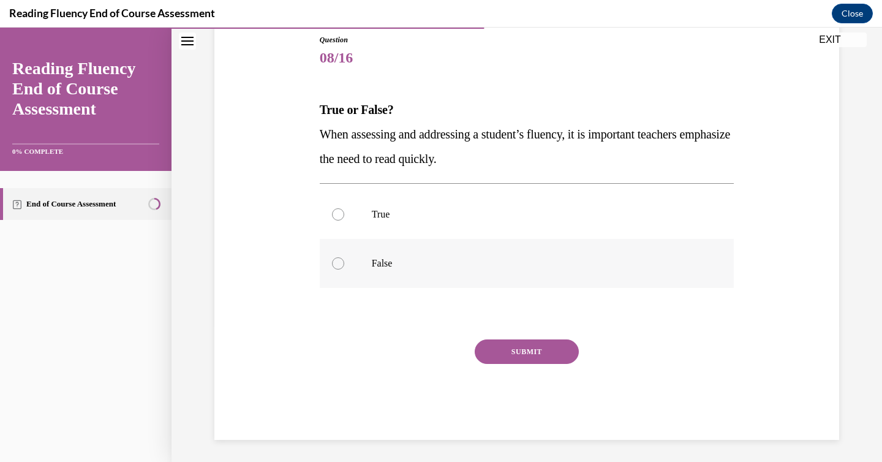
click at [332, 263] on div at bounding box center [338, 263] width 12 height 12
click at [332, 263] on input "False" at bounding box center [338, 263] width 12 height 12
radio input "true"
click at [507, 348] on button "SUBMIT" at bounding box center [527, 351] width 104 height 25
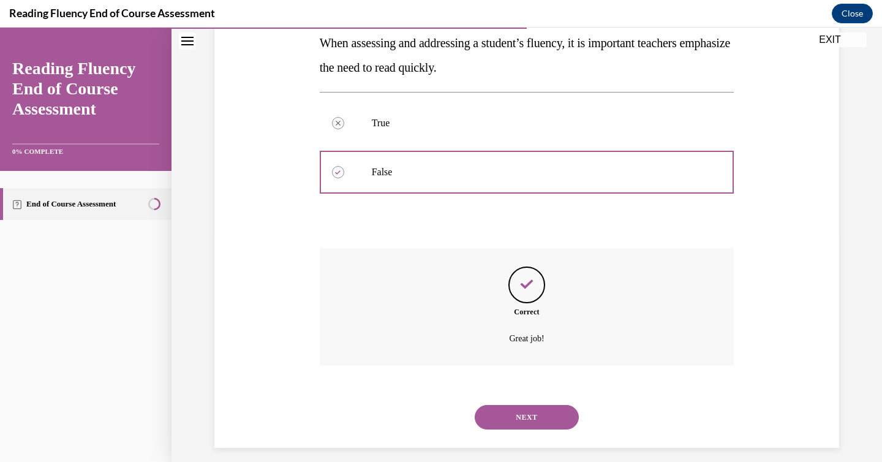
scroll to position [238, 0]
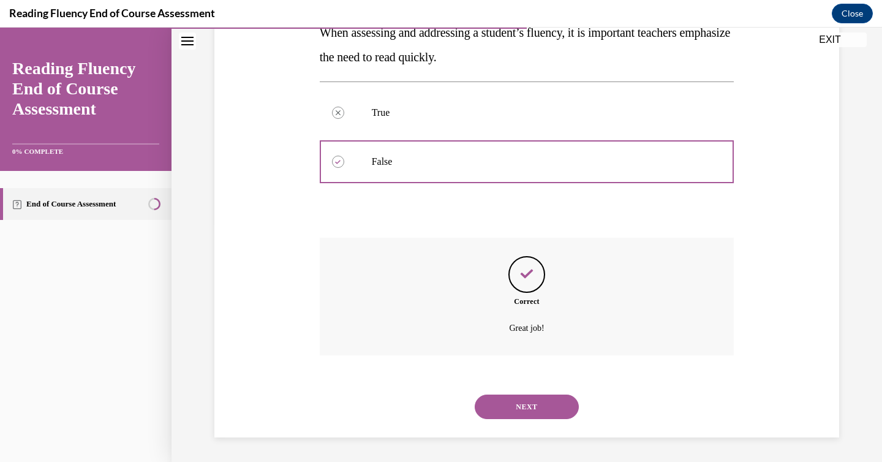
click at [529, 406] on button "NEXT" at bounding box center [527, 407] width 104 height 25
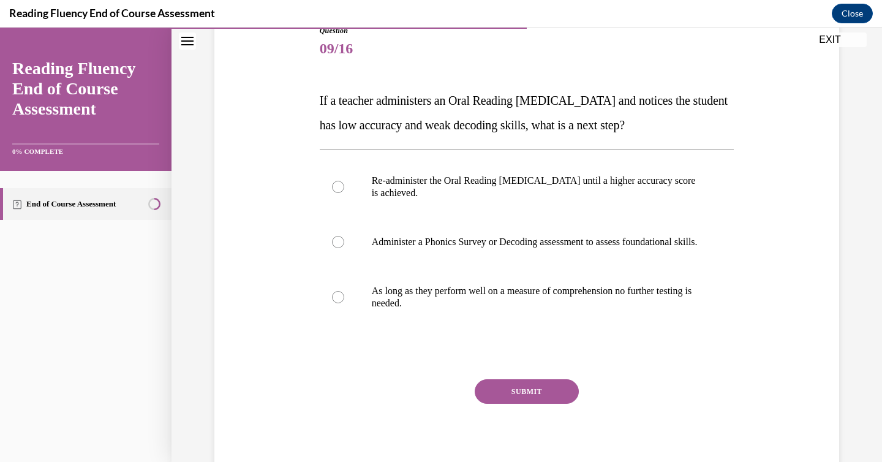
scroll to position [154, 0]
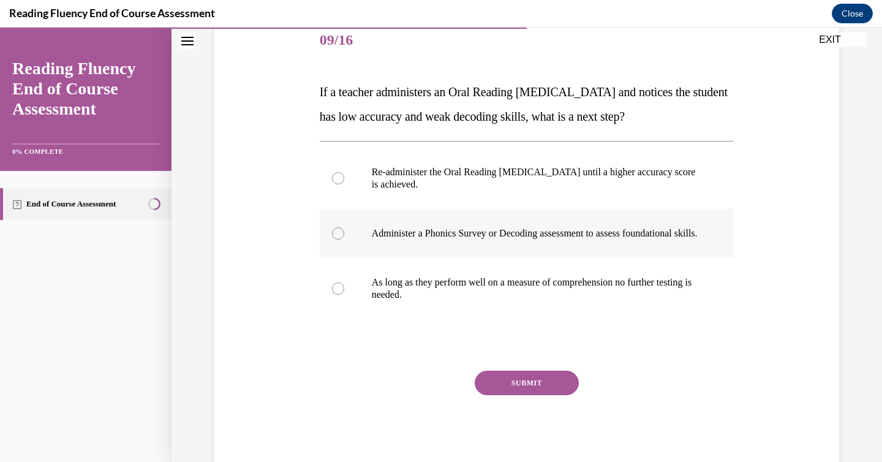
click at [333, 240] on div at bounding box center [338, 233] width 12 height 12
click at [333, 240] on input "Administer a Phonics Survey or Decoding assessment to assess foundational skill…" at bounding box center [338, 233] width 12 height 12
radio input "true"
click at [509, 392] on button "SUBMIT" at bounding box center [527, 383] width 104 height 25
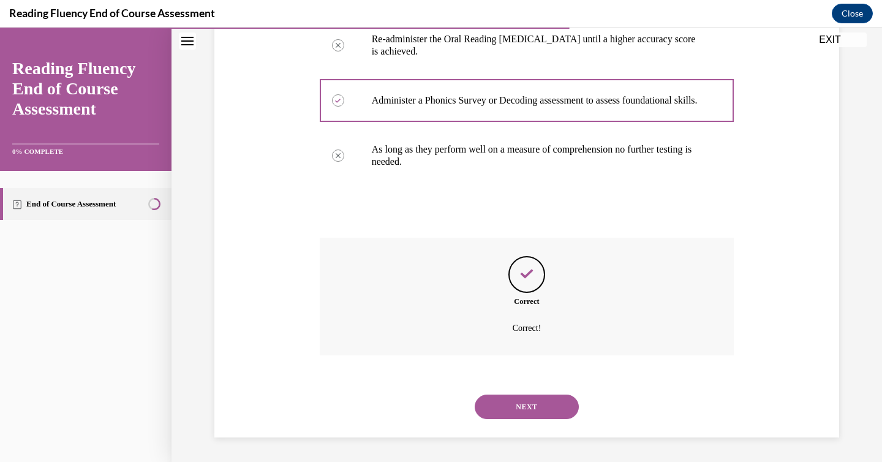
scroll to position [299, 0]
click at [513, 404] on button "NEXT" at bounding box center [527, 407] width 104 height 25
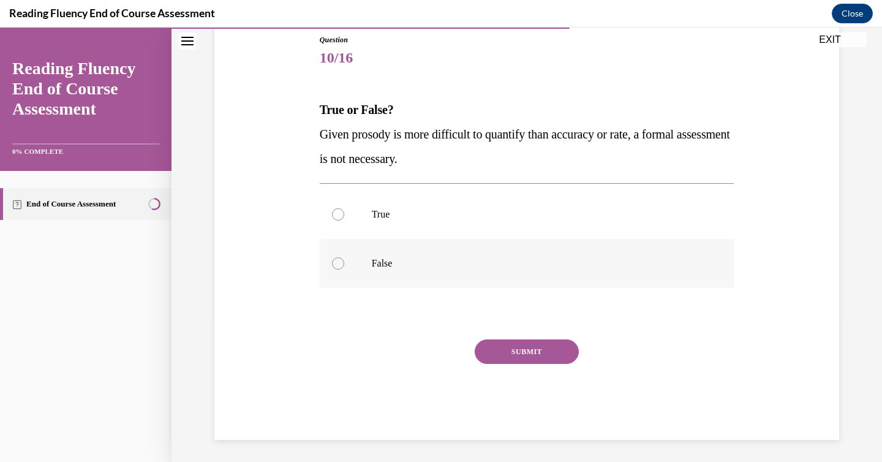
click at [332, 263] on div at bounding box center [338, 263] width 12 height 12
click at [332, 263] on input "False" at bounding box center [338, 263] width 12 height 12
radio input "true"
click at [539, 353] on button "SUBMIT" at bounding box center [527, 351] width 104 height 25
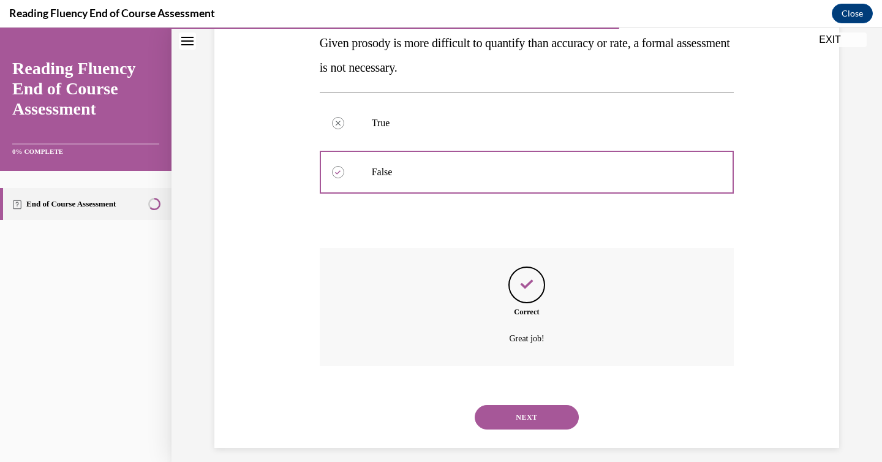
scroll to position [238, 0]
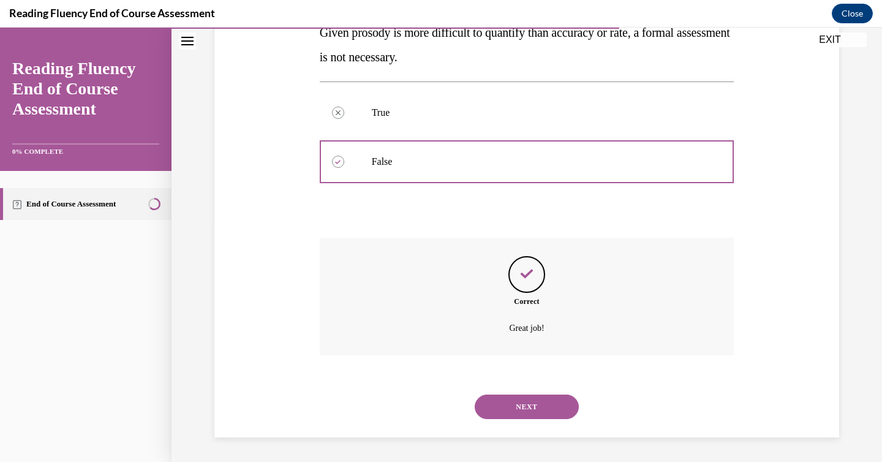
click at [524, 406] on button "NEXT" at bounding box center [527, 407] width 104 height 25
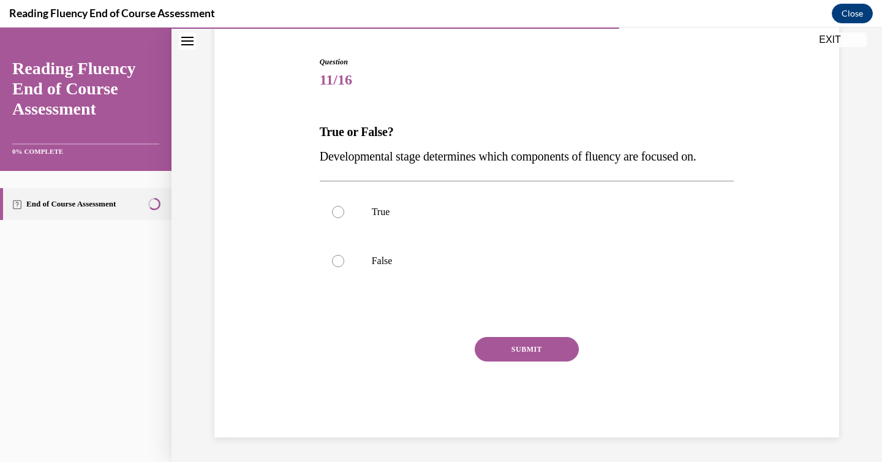
scroll to position [114, 0]
click at [333, 212] on div at bounding box center [338, 212] width 12 height 12
click at [333, 212] on input "True" at bounding box center [338, 212] width 12 height 12
radio input "true"
click at [504, 339] on button "SUBMIT" at bounding box center [527, 349] width 104 height 25
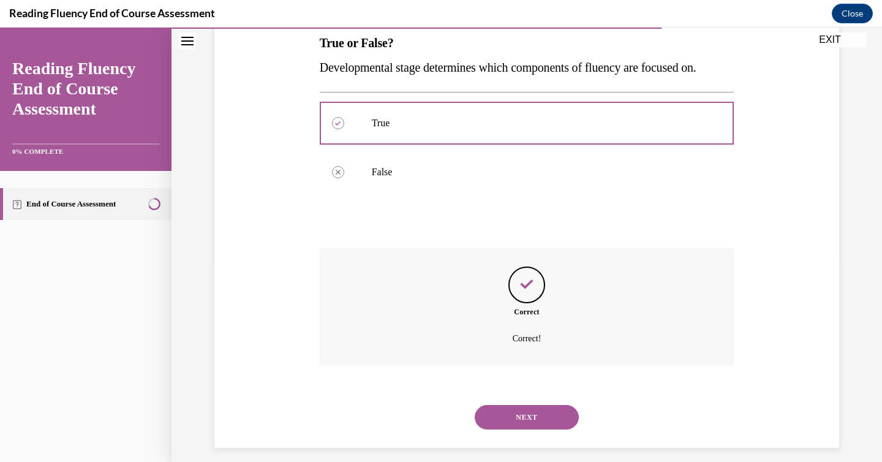
scroll to position [213, 0]
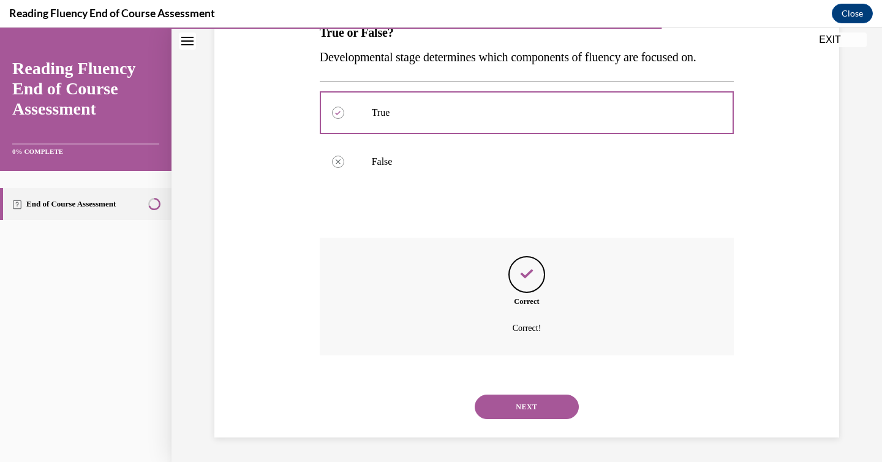
click at [526, 399] on button "NEXT" at bounding box center [527, 407] width 104 height 25
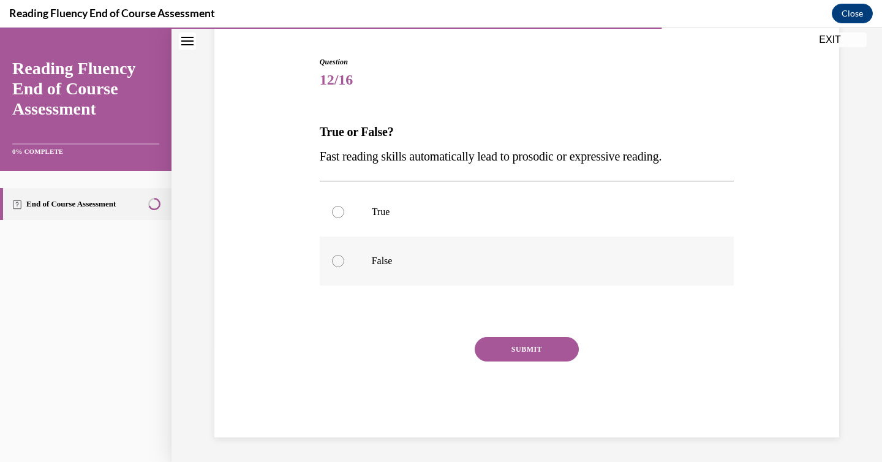
click at [336, 260] on div at bounding box center [338, 261] width 12 height 12
click at [336, 260] on input "False" at bounding box center [338, 261] width 12 height 12
radio input "true"
click at [525, 356] on button "SUBMIT" at bounding box center [527, 349] width 104 height 25
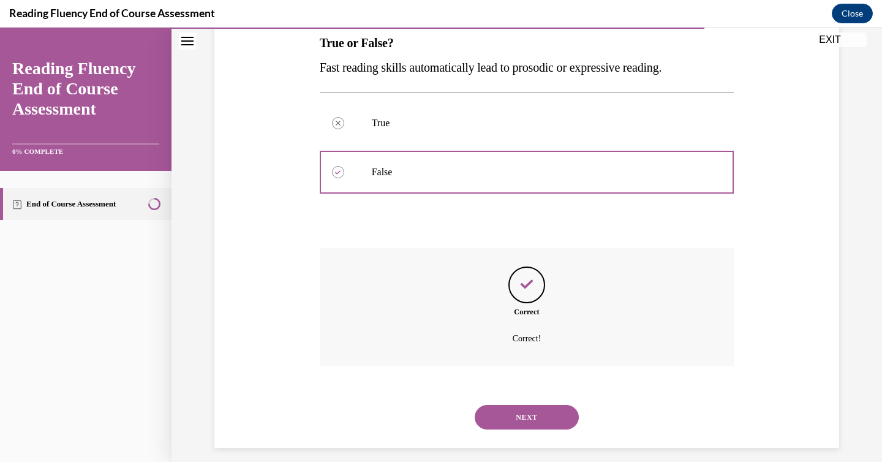
scroll to position [213, 0]
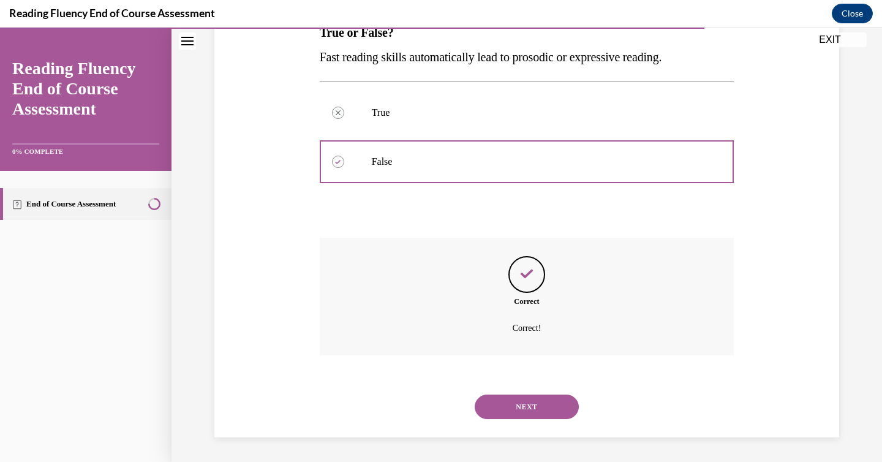
click at [519, 412] on button "NEXT" at bounding box center [527, 407] width 104 height 25
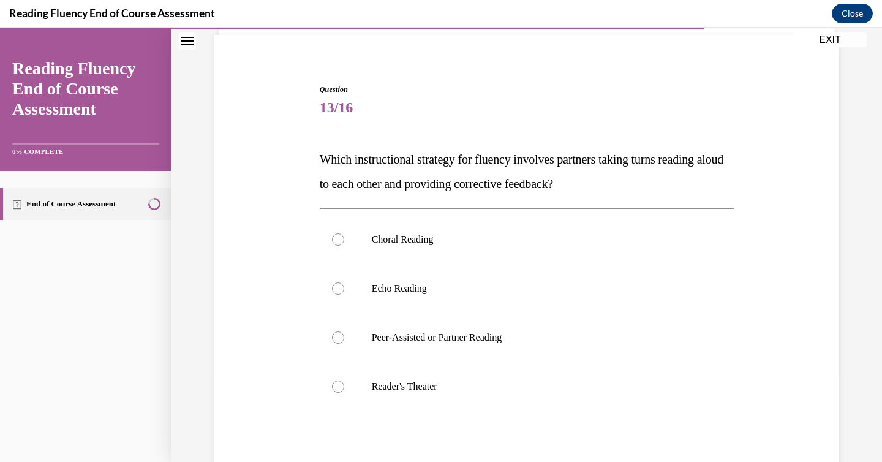
scroll to position [102, 0]
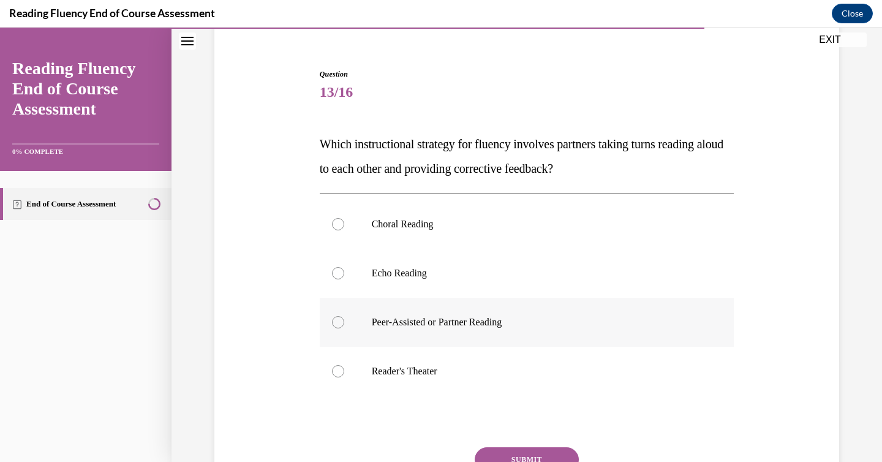
click at [332, 325] on div at bounding box center [338, 322] width 12 height 12
click at [332, 325] on input "Peer-Assisted or Partner Reading" at bounding box center [338, 322] width 12 height 12
radio input "true"
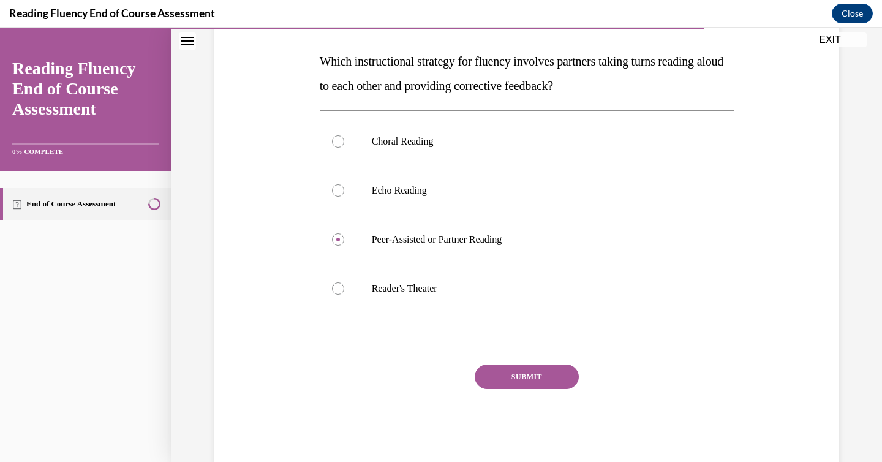
click at [534, 380] on button "SUBMIT" at bounding box center [527, 377] width 104 height 25
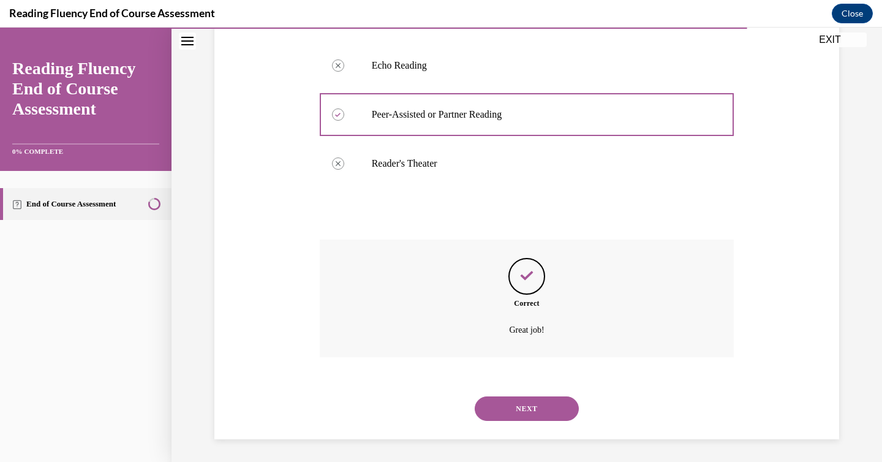
scroll to position [311, 0]
click at [531, 405] on button "NEXT" at bounding box center [527, 407] width 104 height 25
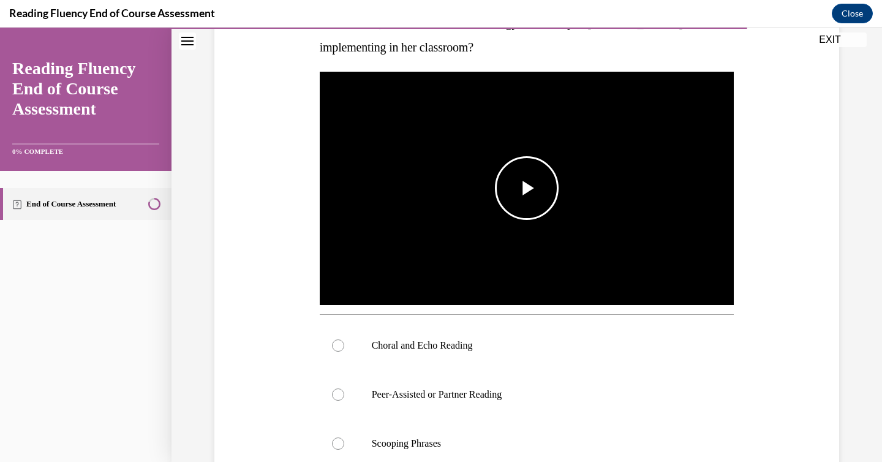
scroll to position [224, 0]
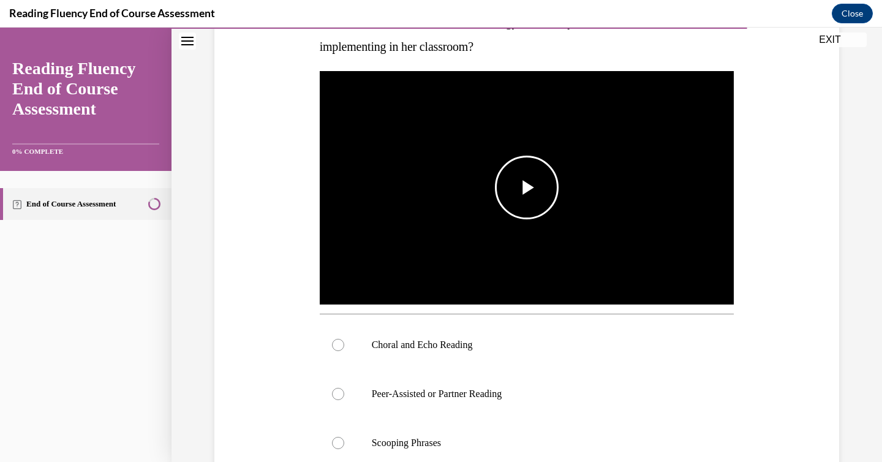
click at [527, 187] on span "Video player" at bounding box center [527, 187] width 0 height 0
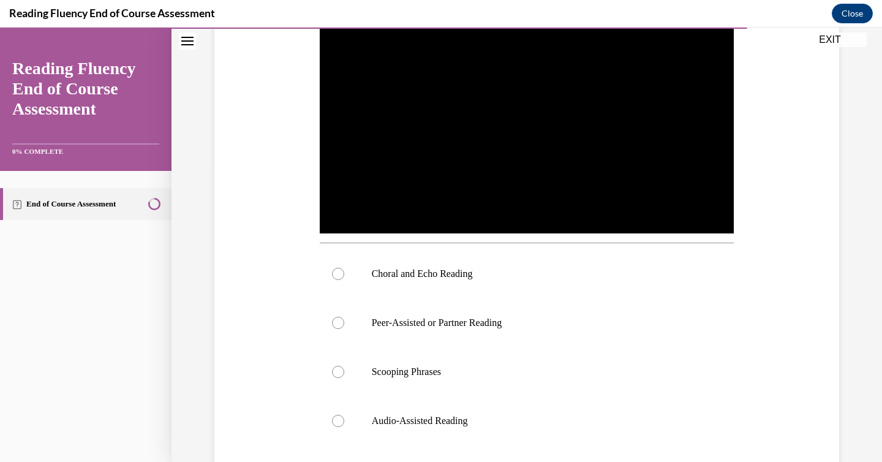
scroll to position [294, 0]
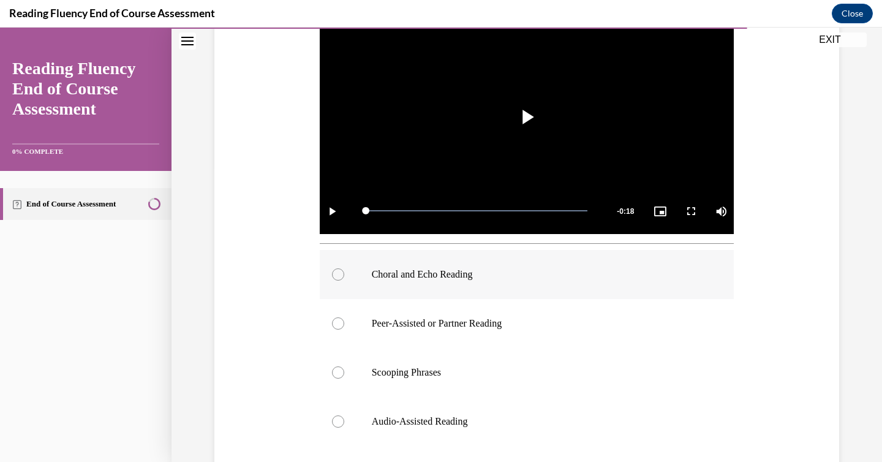
click at [332, 270] on div at bounding box center [338, 274] width 12 height 12
click at [332, 270] on input "Choral and Echo Reading" at bounding box center [338, 274] width 12 height 12
radio input "true"
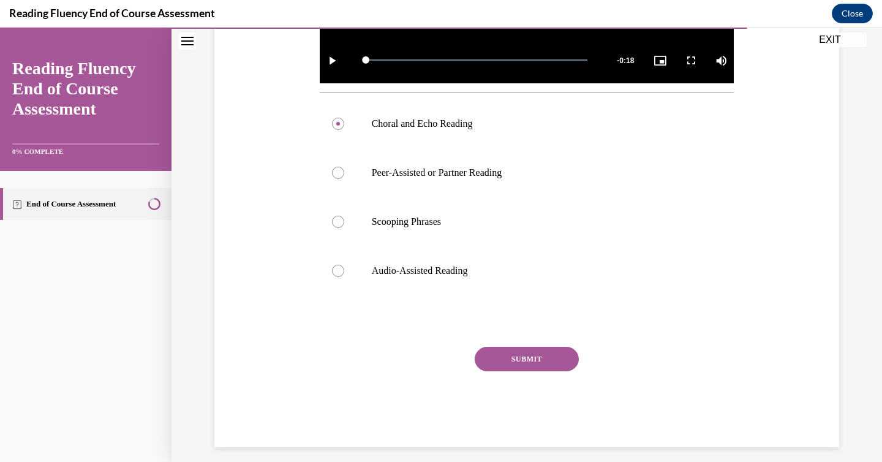
scroll to position [454, 0]
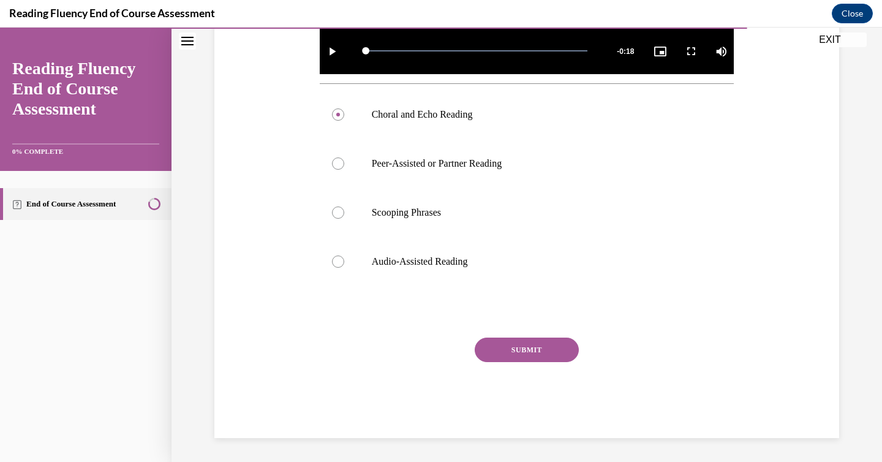
click at [513, 350] on button "SUBMIT" at bounding box center [527, 350] width 104 height 25
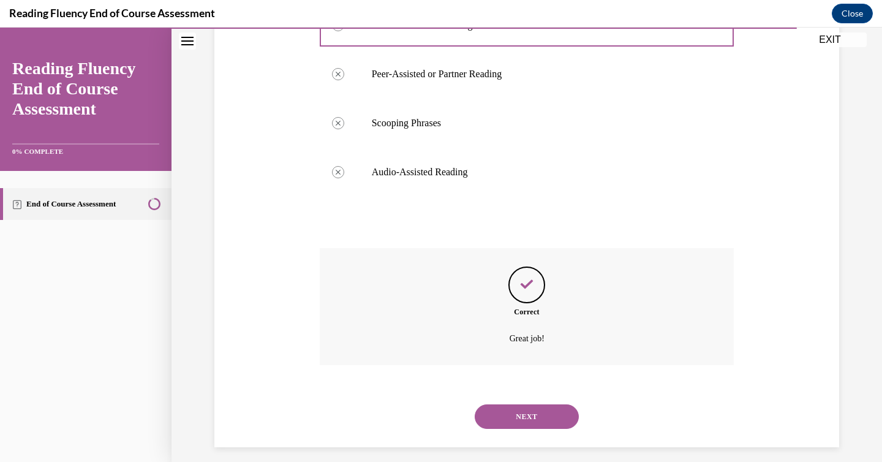
scroll to position [553, 0]
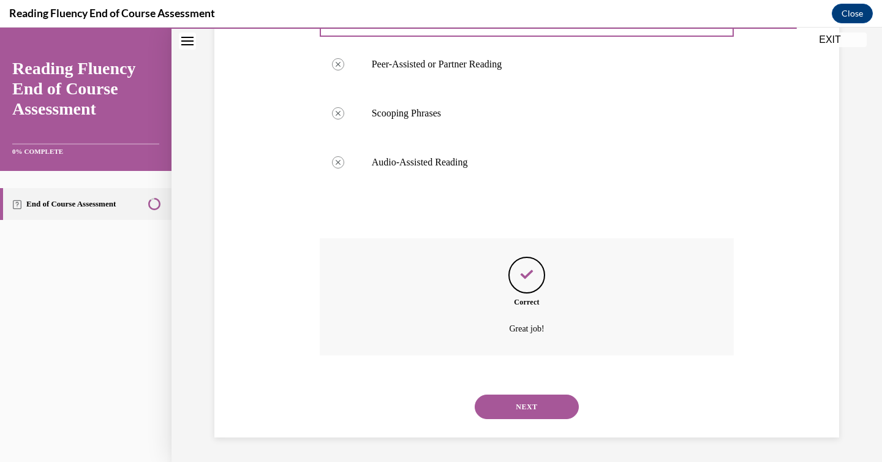
click at [517, 401] on button "NEXT" at bounding box center [527, 407] width 104 height 25
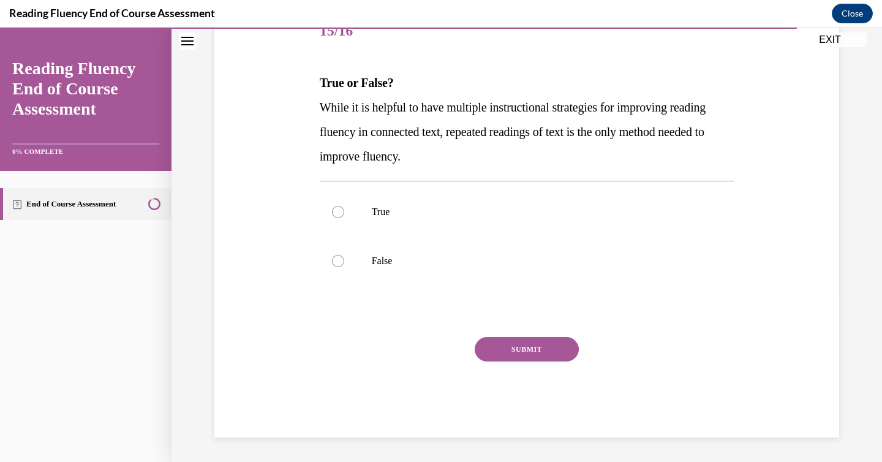
scroll to position [136, 0]
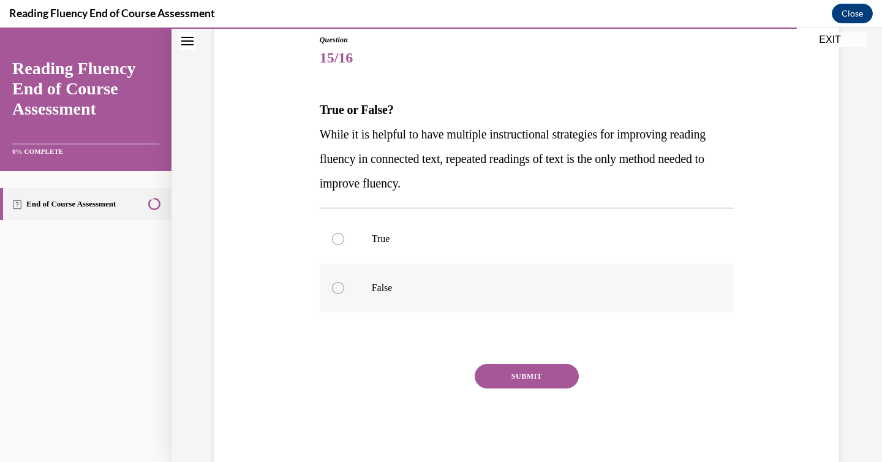
click at [332, 292] on div at bounding box center [338, 288] width 12 height 12
click at [332, 292] on input "False" at bounding box center [338, 288] width 12 height 12
radio input "true"
click at [504, 376] on button "SUBMIT" at bounding box center [527, 376] width 104 height 25
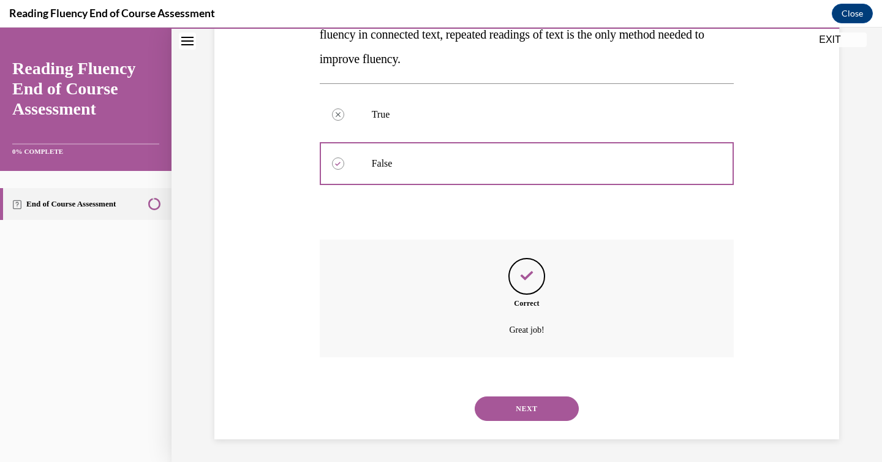
scroll to position [262, 0]
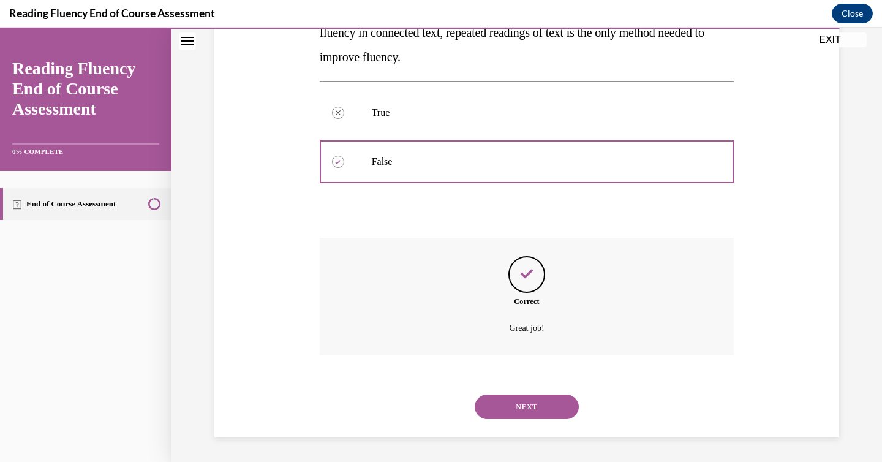
click at [522, 403] on button "NEXT" at bounding box center [527, 407] width 104 height 25
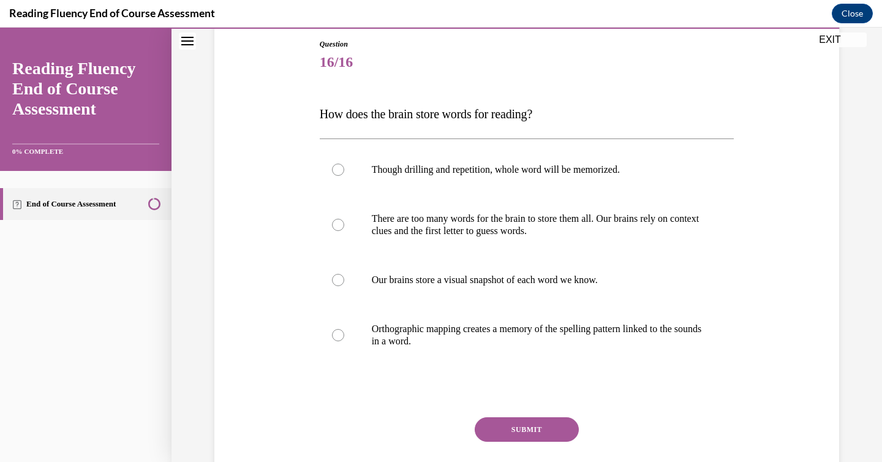
scroll to position [133, 0]
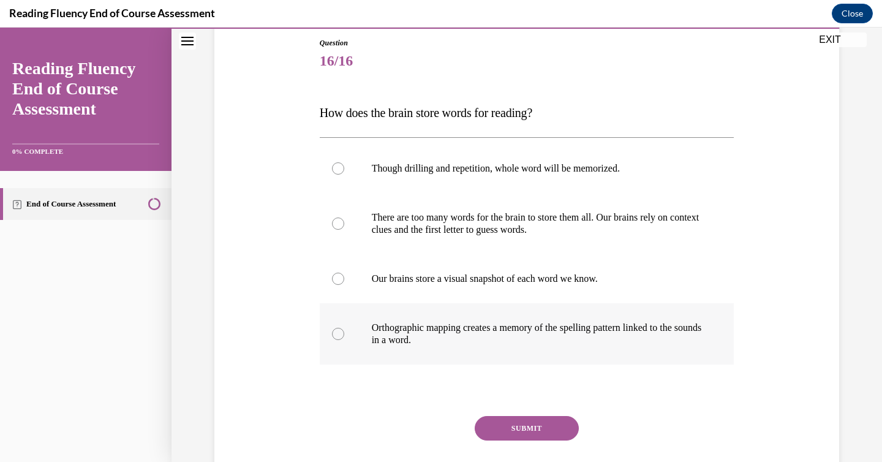
click at [333, 336] on div at bounding box center [338, 334] width 12 height 12
click at [333, 336] on input "Orthographic mapping creates a memory of the spelling pattern linked to the sou…" at bounding box center [338, 334] width 12 height 12
radio input "true"
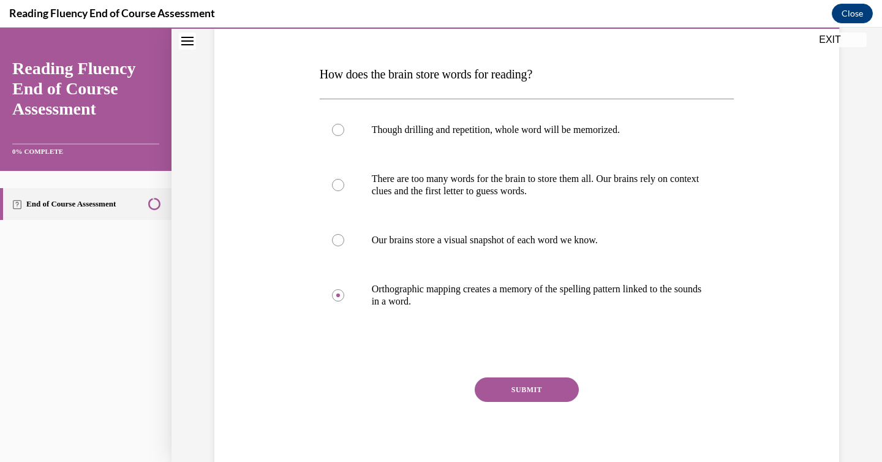
scroll to position [178, 0]
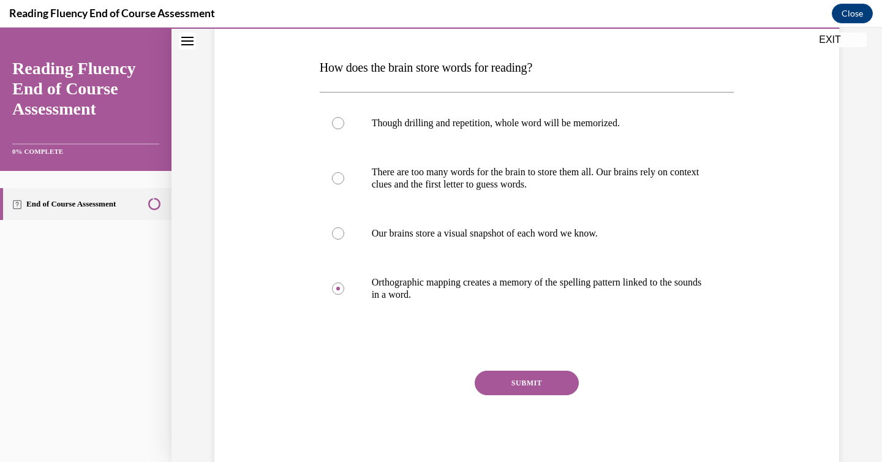
click at [491, 378] on button "SUBMIT" at bounding box center [527, 383] width 104 height 25
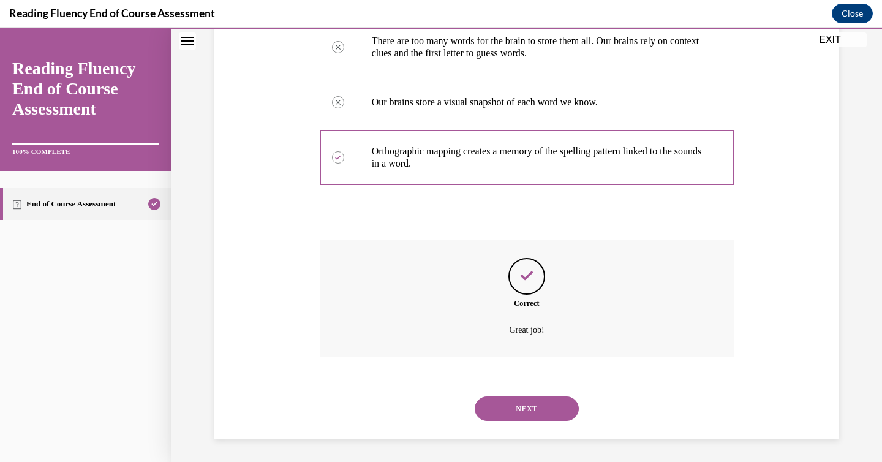
scroll to position [311, 0]
click at [506, 402] on button "NEXT" at bounding box center [527, 407] width 104 height 25
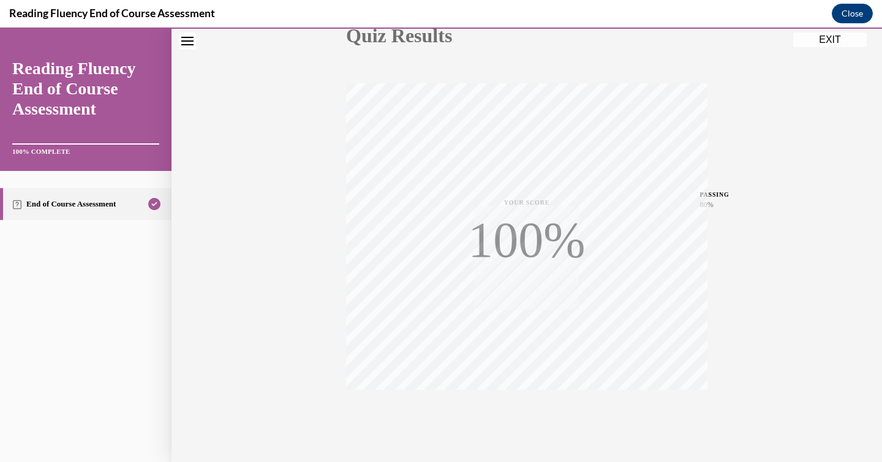
scroll to position [194, 0]
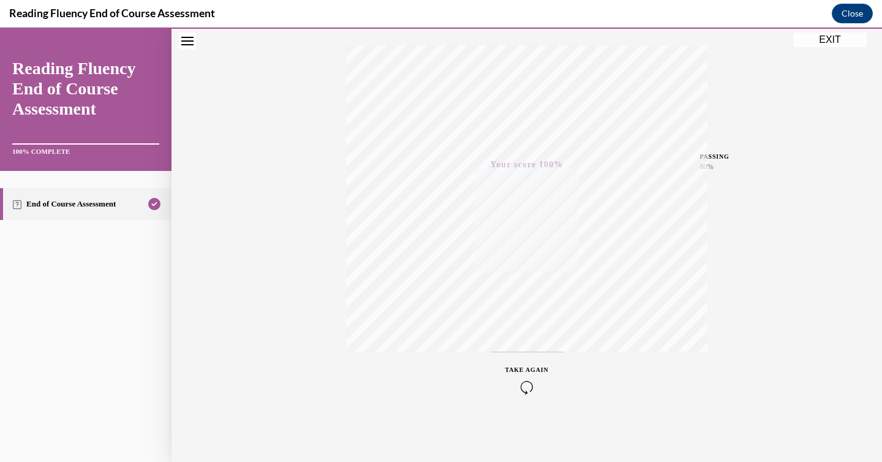
click at [832, 42] on button "EXIT" at bounding box center [830, 39] width 74 height 15
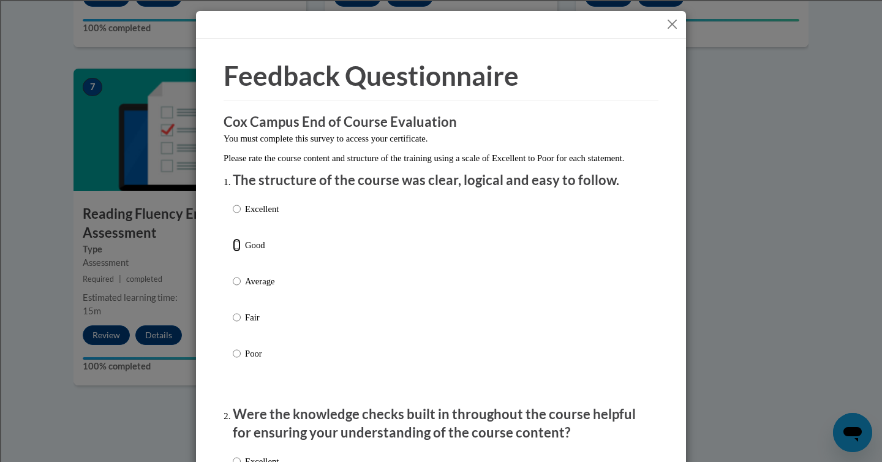
click at [234, 252] on input "Good" at bounding box center [237, 244] width 8 height 13
radio input "true"
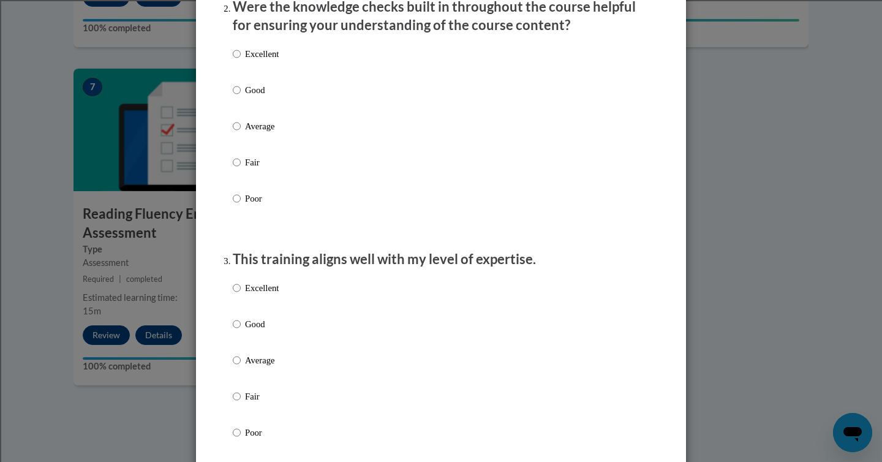
scroll to position [418, 0]
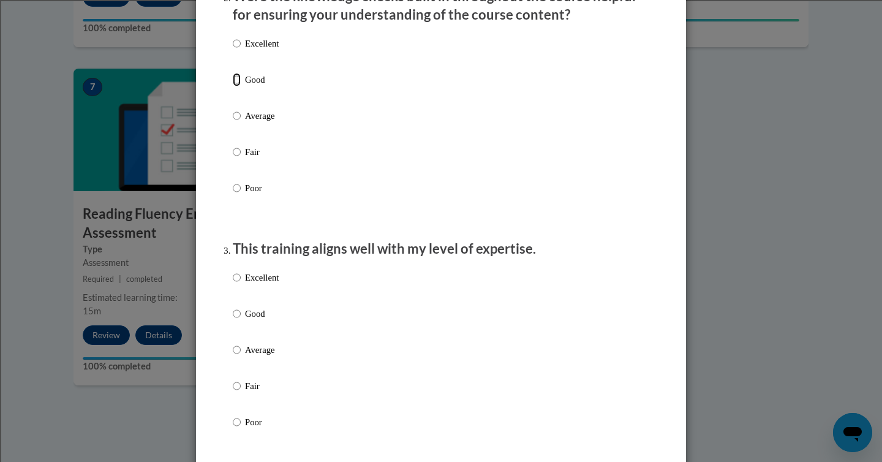
click at [233, 86] on input "Good" at bounding box center [237, 79] width 8 height 13
radio input "true"
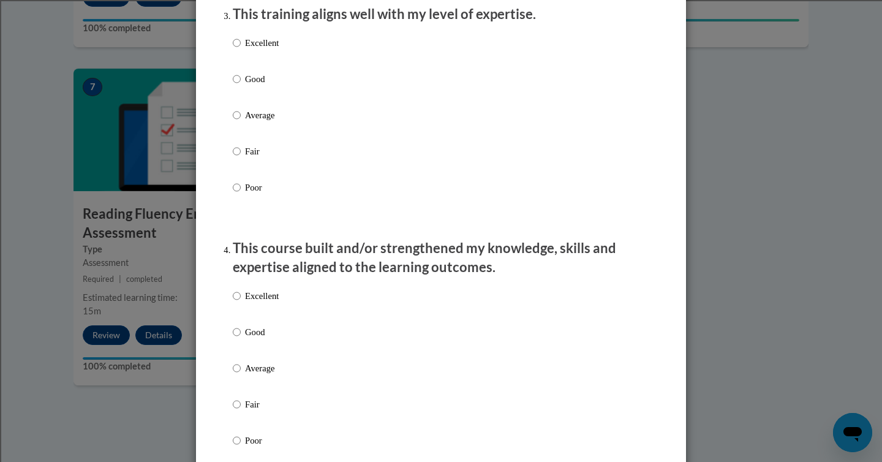
scroll to position [673, 0]
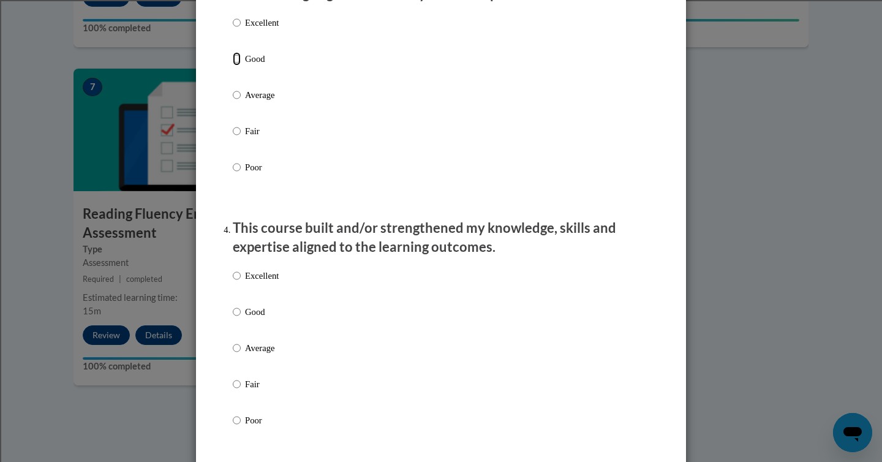
click at [233, 66] on input "Good" at bounding box center [237, 58] width 8 height 13
radio input "true"
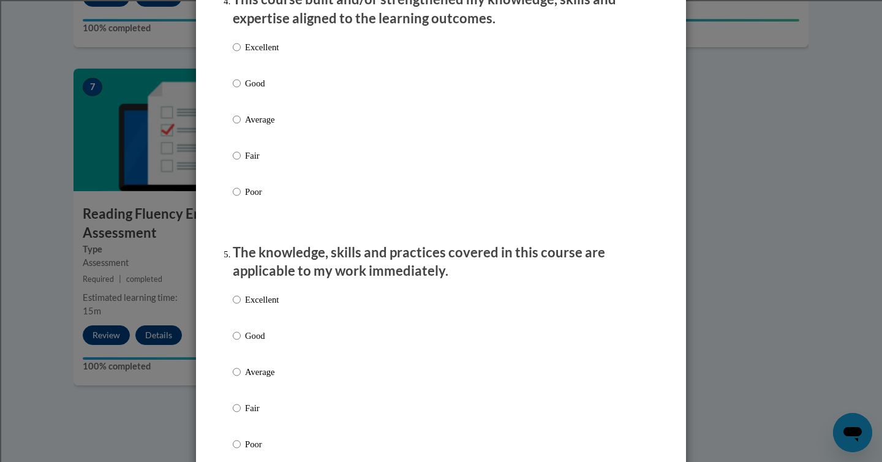
scroll to position [905, 0]
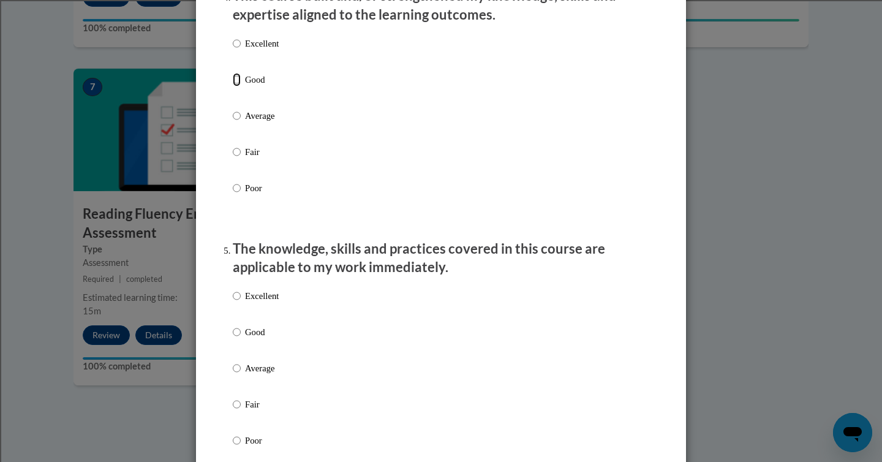
click at [235, 86] on input "Good" at bounding box center [237, 79] width 8 height 13
radio input "true"
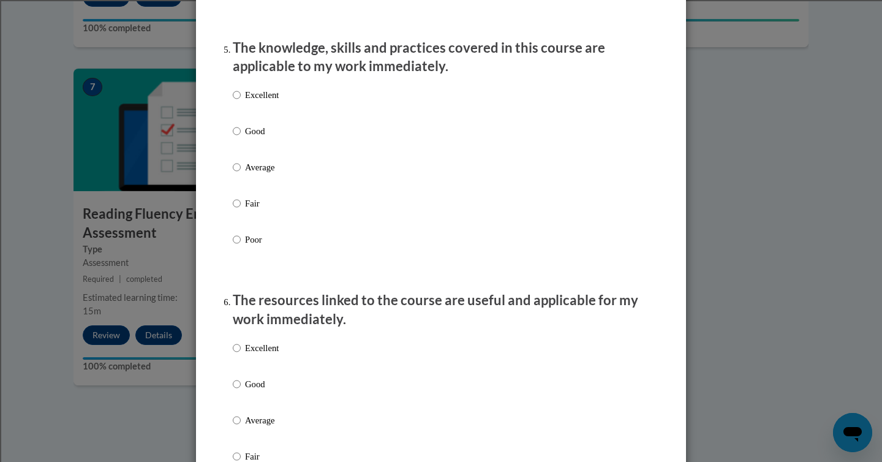
scroll to position [1124, 0]
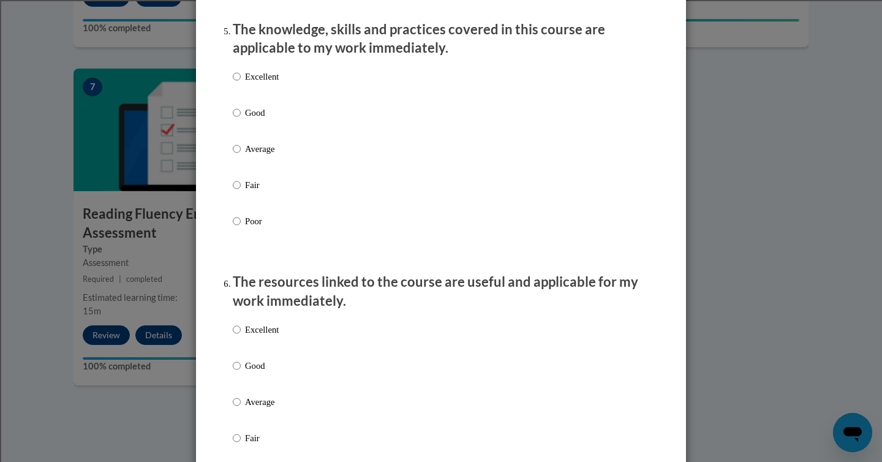
click at [236, 129] on label "Good" at bounding box center [256, 122] width 46 height 33
click at [236, 119] on input "Good" at bounding box center [237, 112] width 8 height 13
radio input "true"
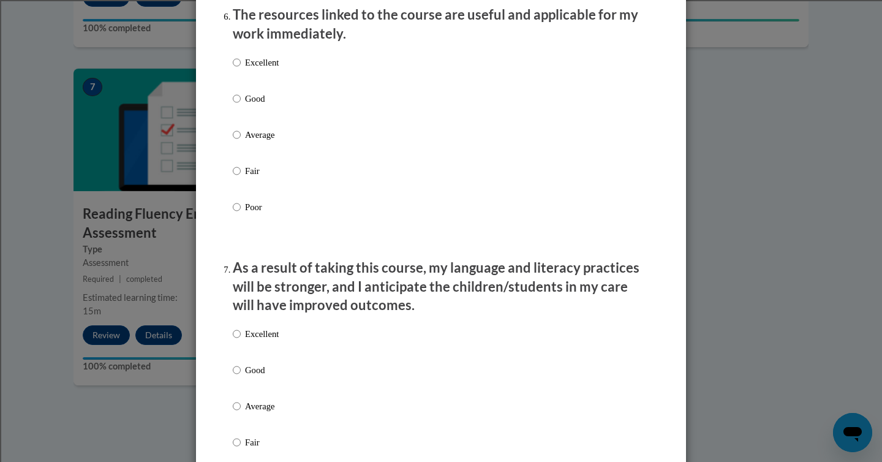
scroll to position [1402, 0]
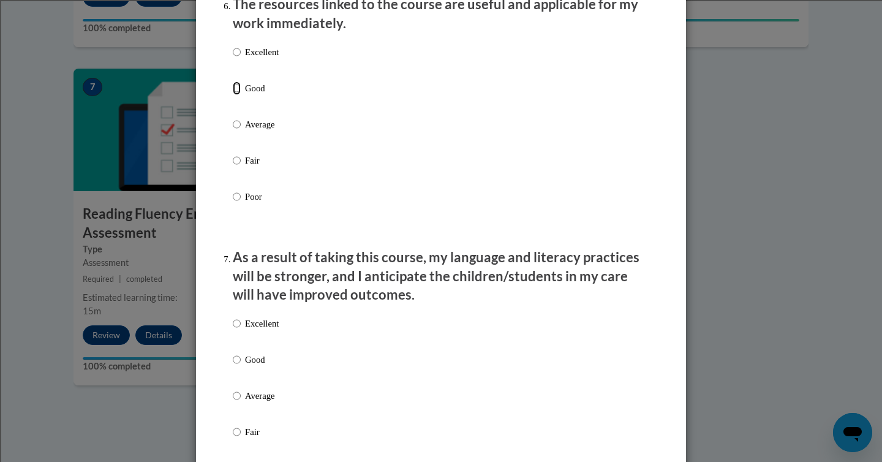
click at [233, 95] on input "Good" at bounding box center [237, 87] width 8 height 13
radio input "true"
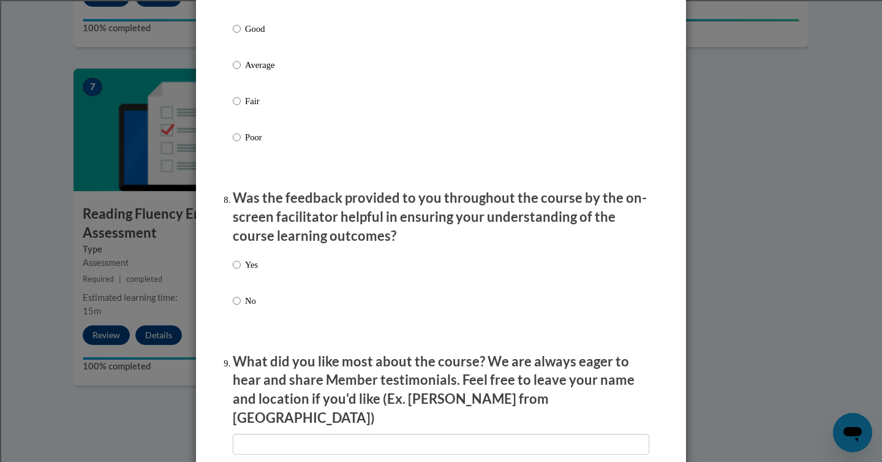
scroll to position [1753, 0]
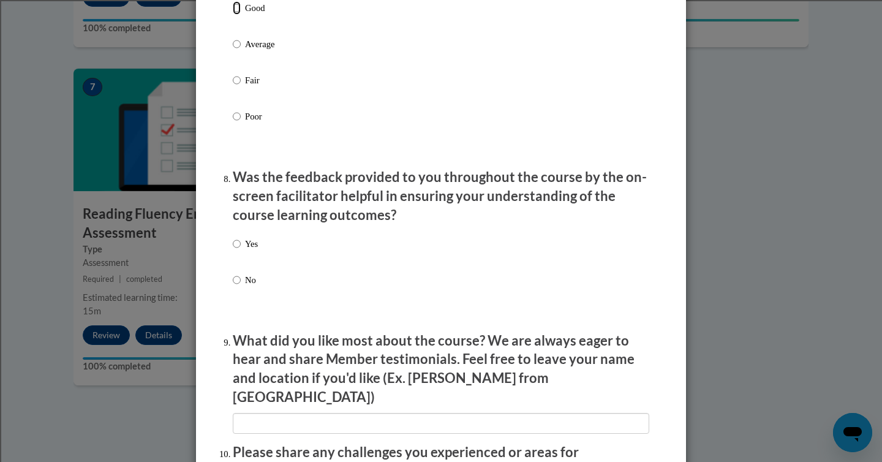
click at [233, 15] on input "Good" at bounding box center [237, 7] width 8 height 13
radio input "true"
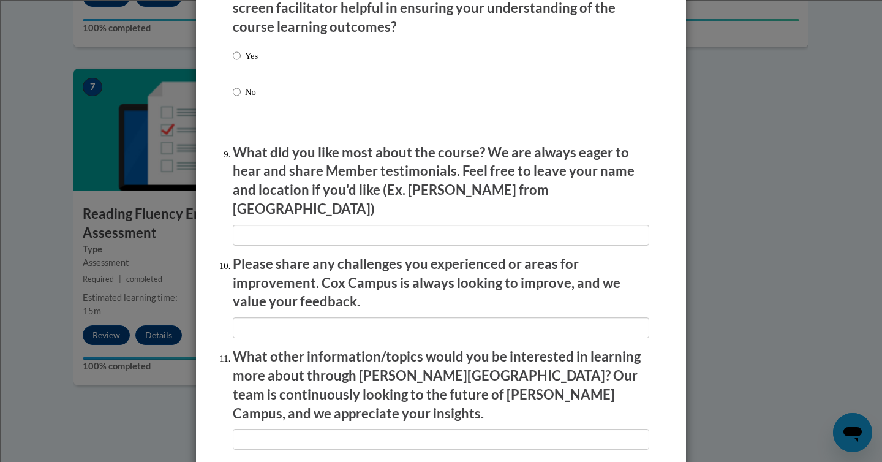
scroll to position [1951, 0]
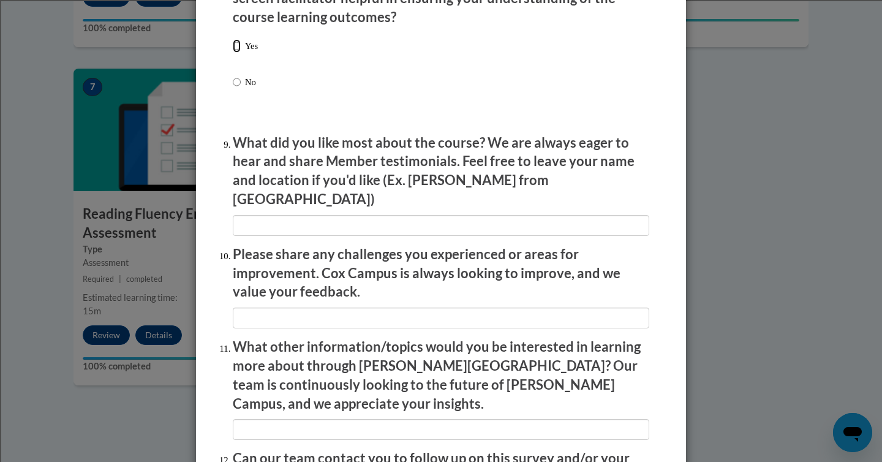
click at [233, 53] on input "Yes" at bounding box center [237, 45] width 8 height 13
radio input "true"
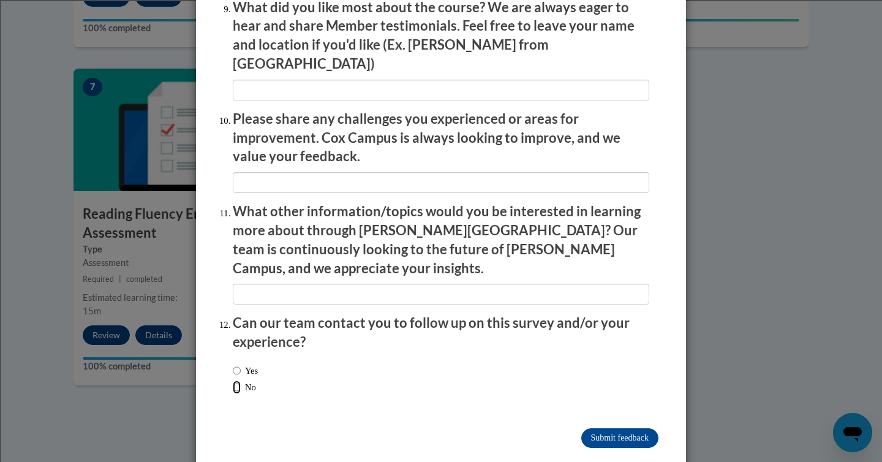
click at [235, 380] on input "No" at bounding box center [237, 386] width 8 height 13
radio input "true"
click at [592, 428] on input "Submit feedback" at bounding box center [619, 438] width 77 height 20
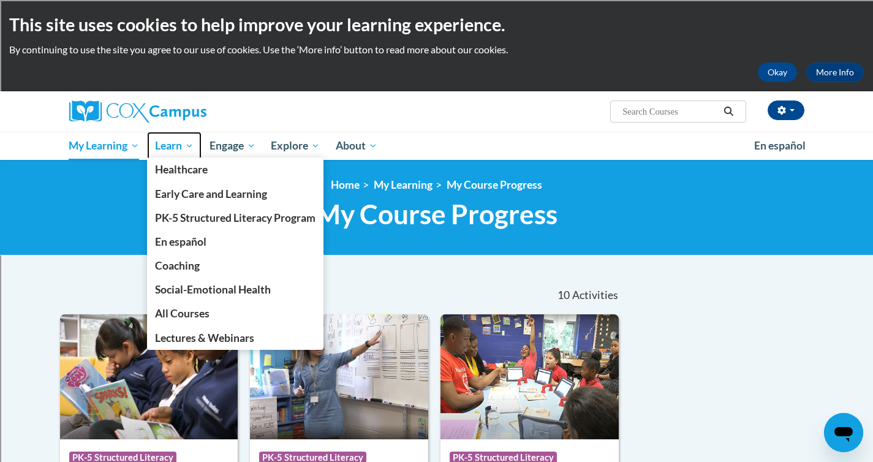
click at [168, 148] on span "Learn" at bounding box center [174, 145] width 39 height 15
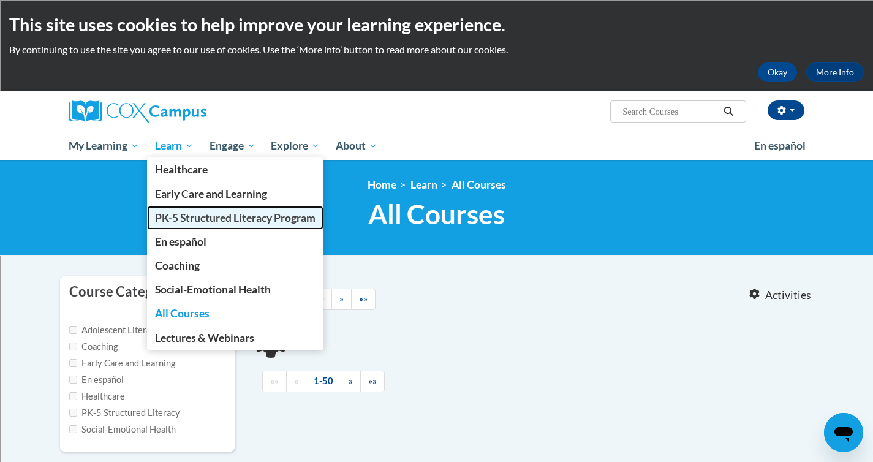
click at [178, 226] on link "PK-5 Structured Literacy Program" at bounding box center [235, 218] width 176 height 24
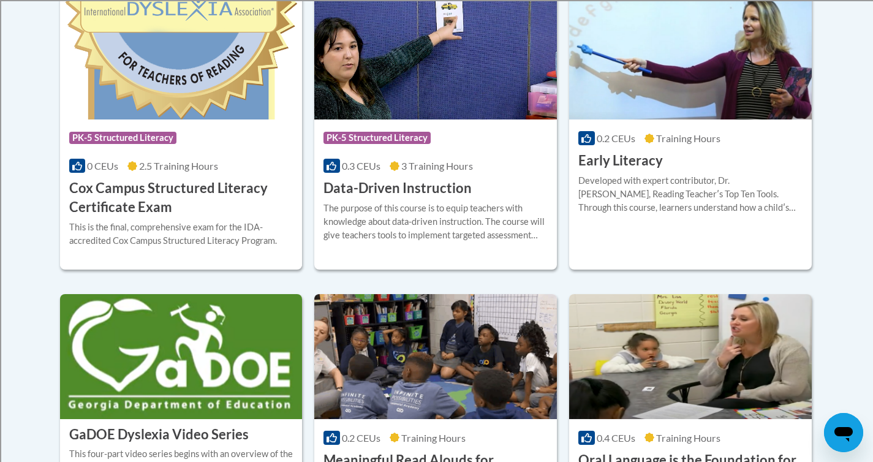
scroll to position [566, 0]
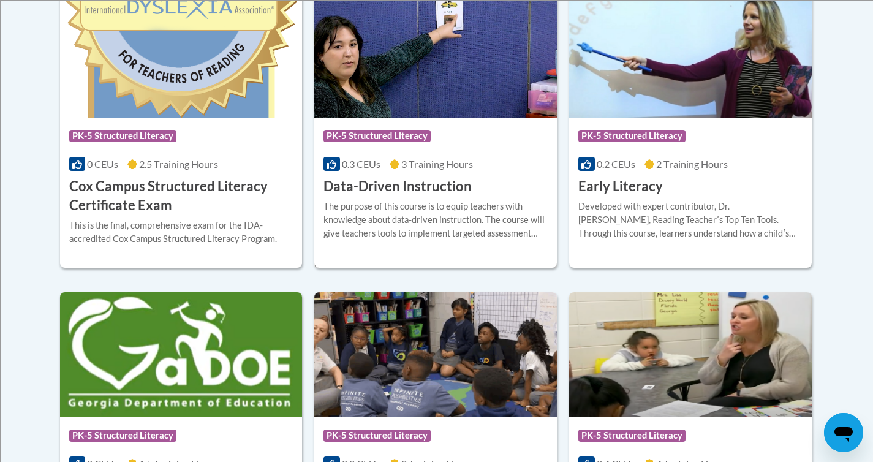
click at [396, 178] on h3 "Data-Driven Instruction" at bounding box center [397, 186] width 148 height 19
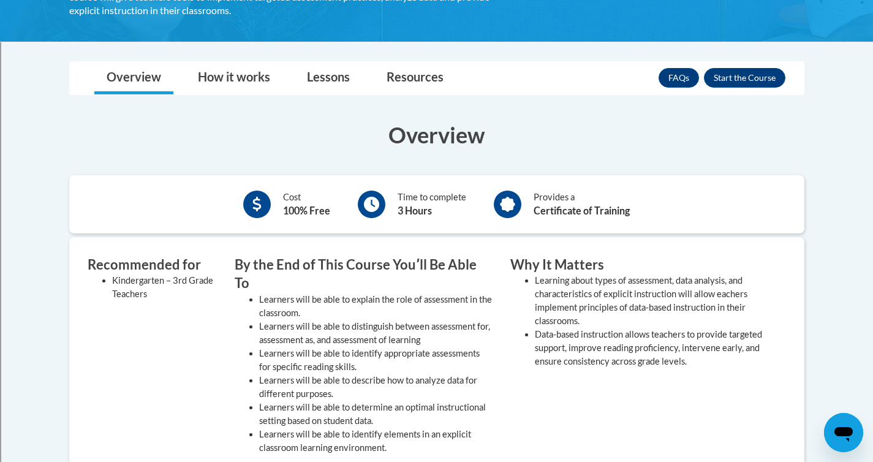
scroll to position [281, 0]
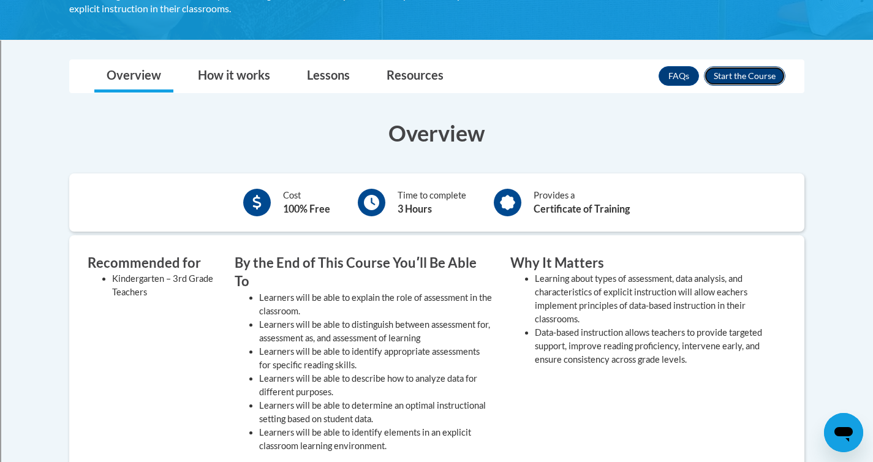
click at [721, 78] on button "Enroll" at bounding box center [744, 76] width 81 height 20
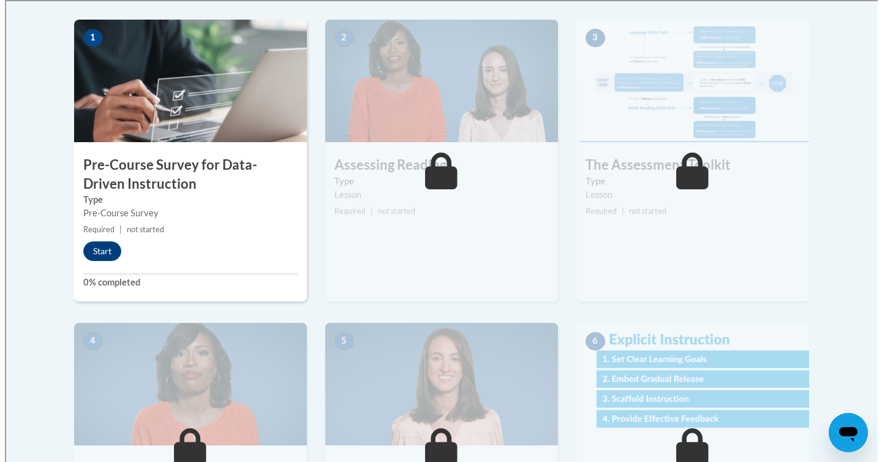
scroll to position [401, 0]
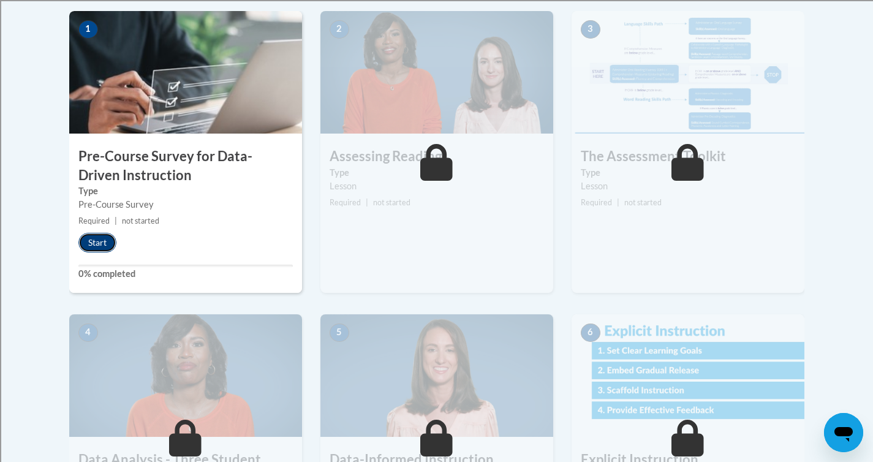
click at [105, 239] on button "Start" at bounding box center [97, 243] width 38 height 20
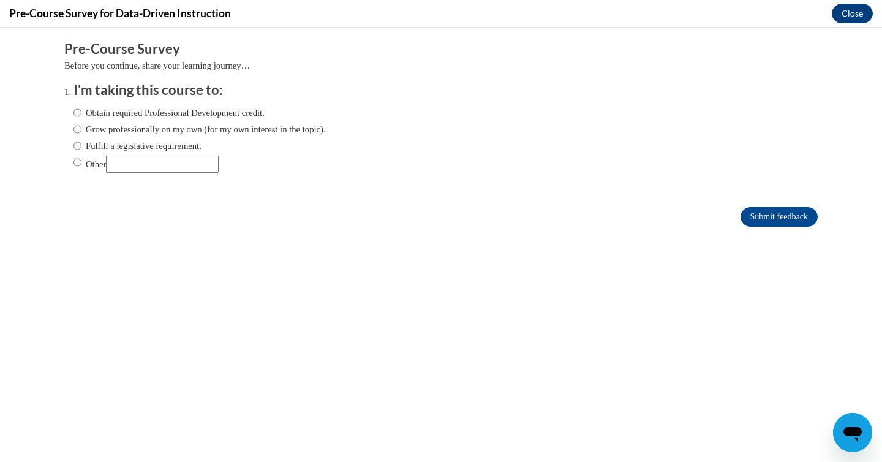
scroll to position [0, 0]
click at [74, 146] on input "Fulfill a legislative requirement." at bounding box center [78, 145] width 8 height 13
radio input "true"
click at [777, 213] on input "Submit feedback" at bounding box center [779, 217] width 77 height 20
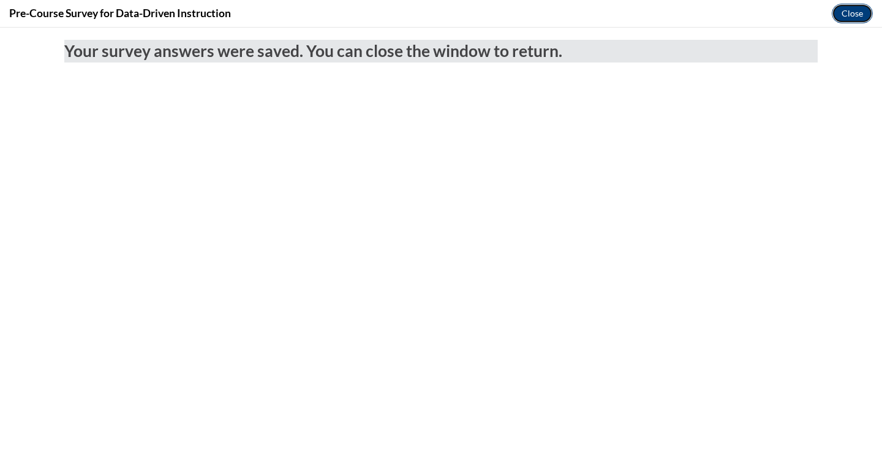
click at [853, 10] on button "Close" at bounding box center [852, 14] width 41 height 20
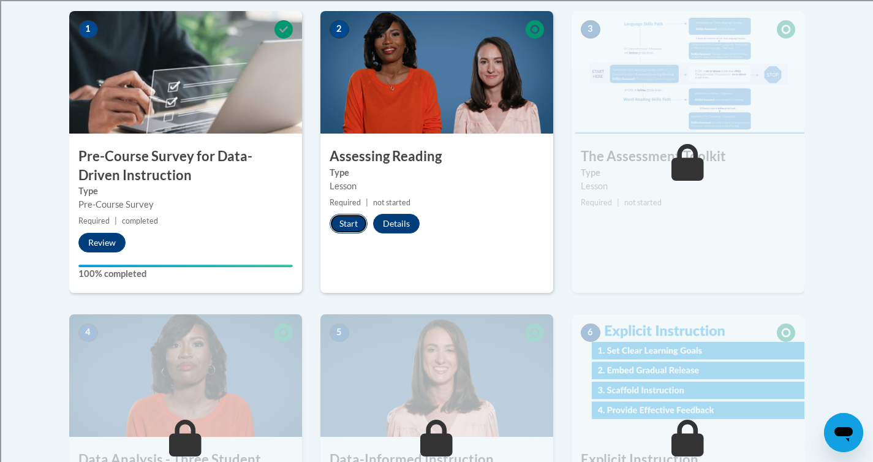
click at [353, 225] on button "Start" at bounding box center [349, 224] width 38 height 20
